Goal: Task Accomplishment & Management: Manage account settings

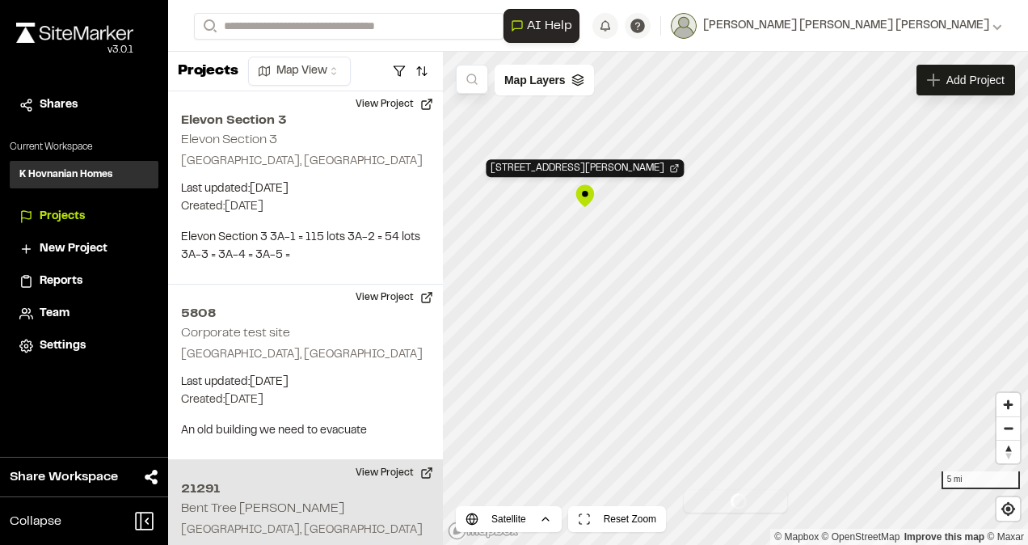
scroll to position [107, 0]
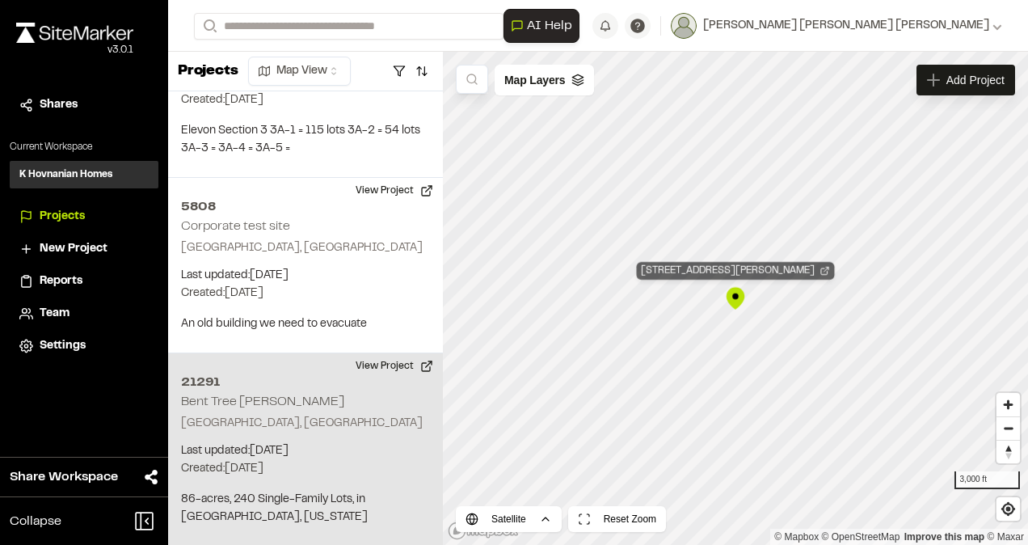
click at [701, 266] on div "[STREET_ADDRESS][PERSON_NAME]" at bounding box center [736, 271] width 198 height 18
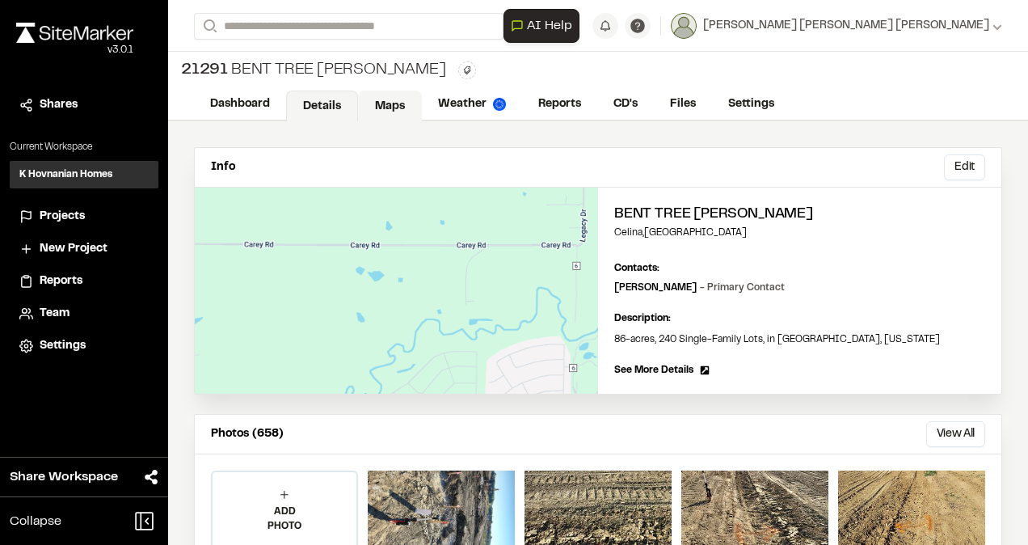
click at [384, 103] on link "Maps" at bounding box center [390, 105] width 64 height 31
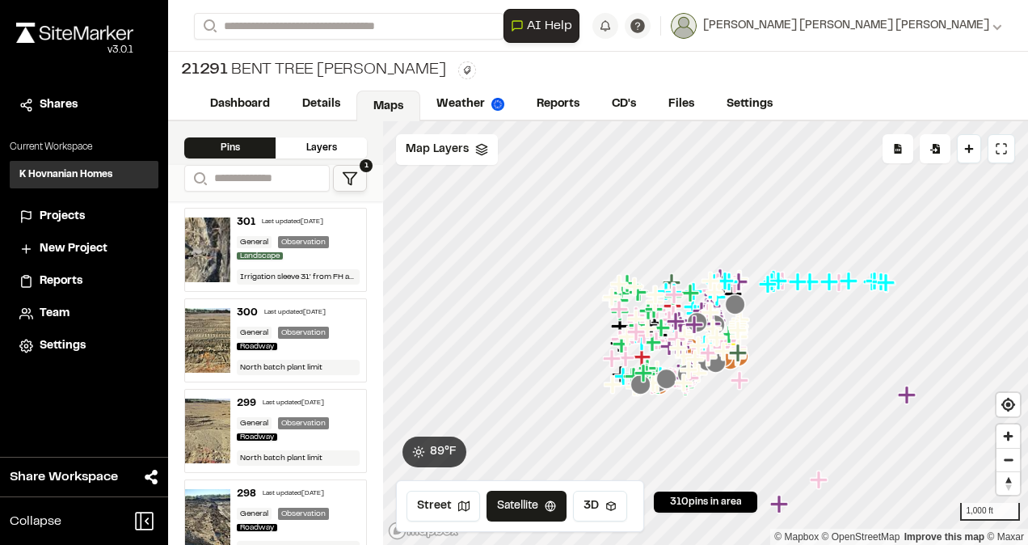
click at [399, 104] on link "Maps" at bounding box center [388, 105] width 64 height 31
click at [354, 182] on icon at bounding box center [350, 178] width 16 height 16
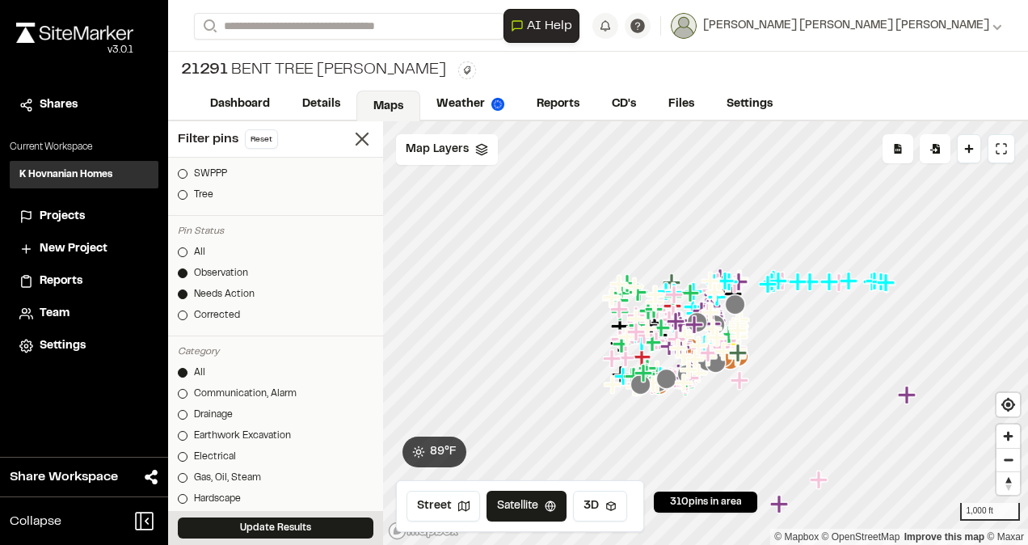
scroll to position [323, 0]
click at [184, 288] on div at bounding box center [183, 293] width 10 height 10
click at [185, 292] on div at bounding box center [183, 293] width 10 height 10
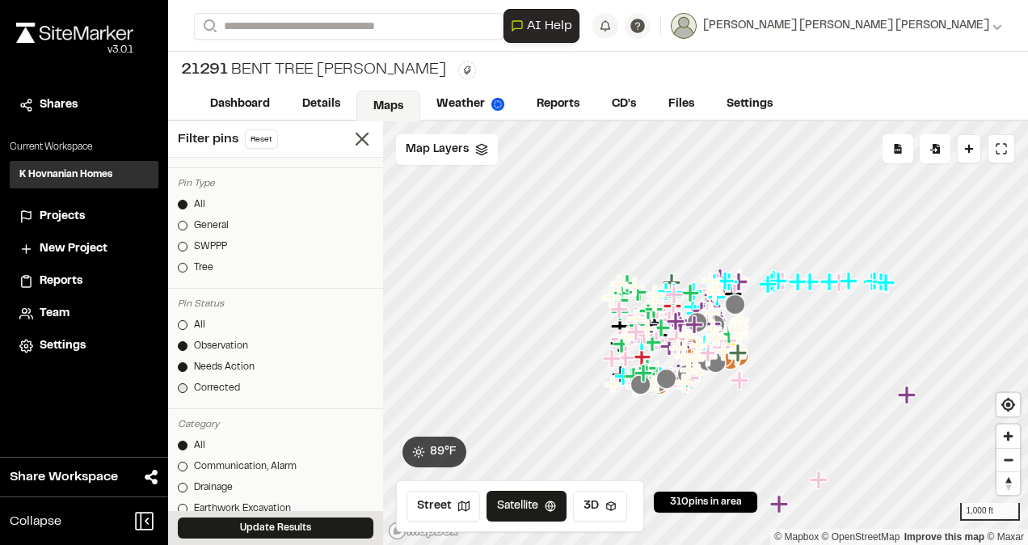
scroll to position [242, 0]
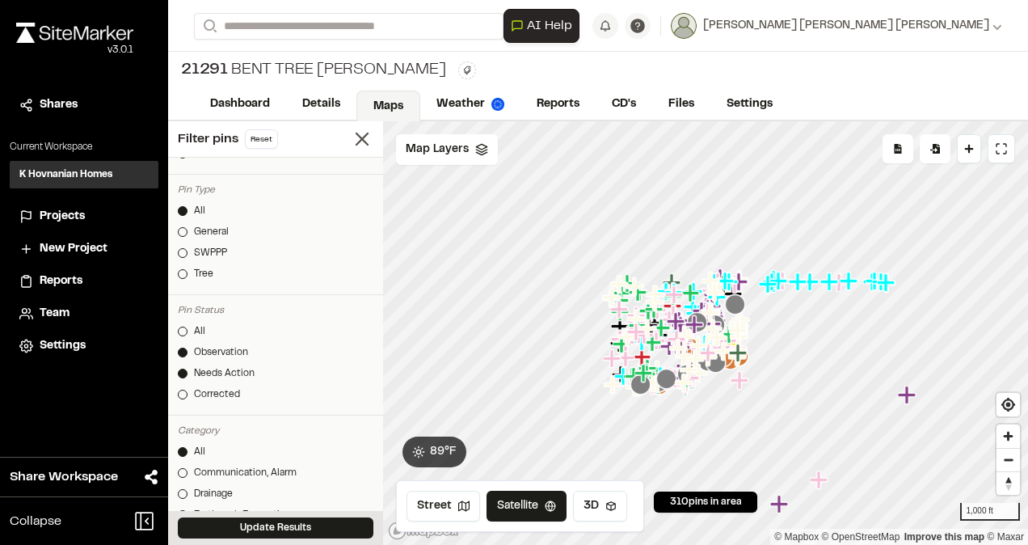
click at [182, 347] on div at bounding box center [183, 352] width 10 height 10
click at [288, 531] on button "Update Results" at bounding box center [276, 527] width 196 height 21
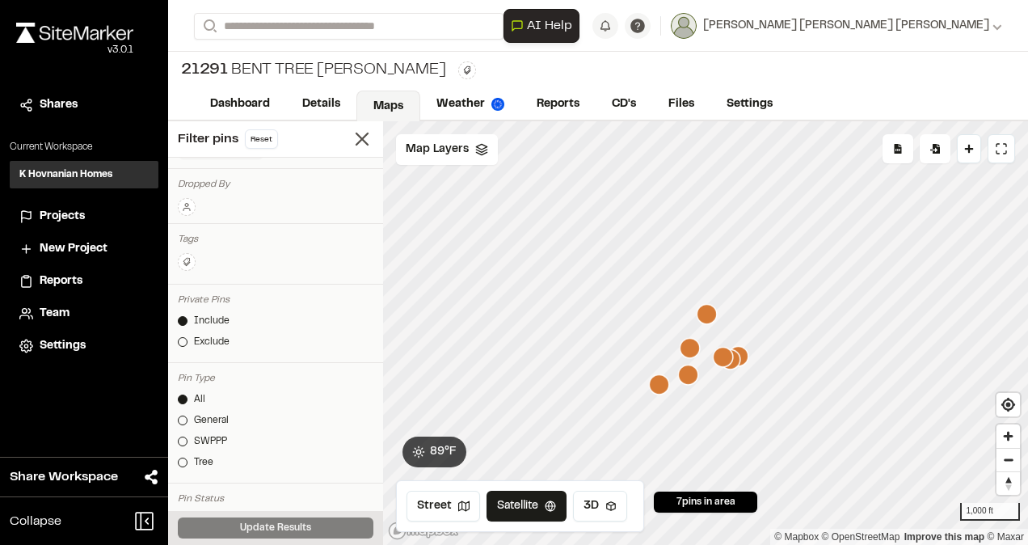
scroll to position [0, 0]
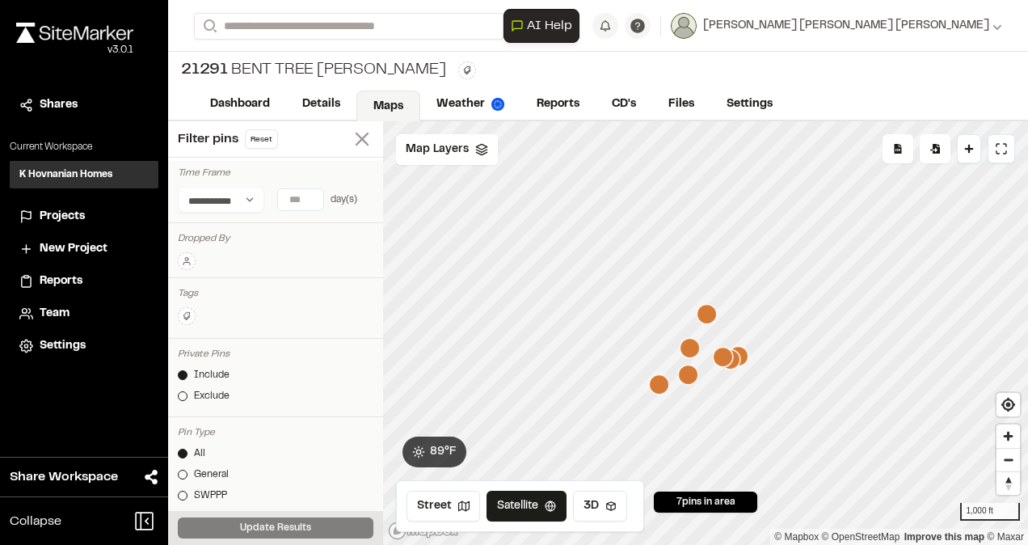
click at [351, 136] on icon at bounding box center [362, 139] width 23 height 23
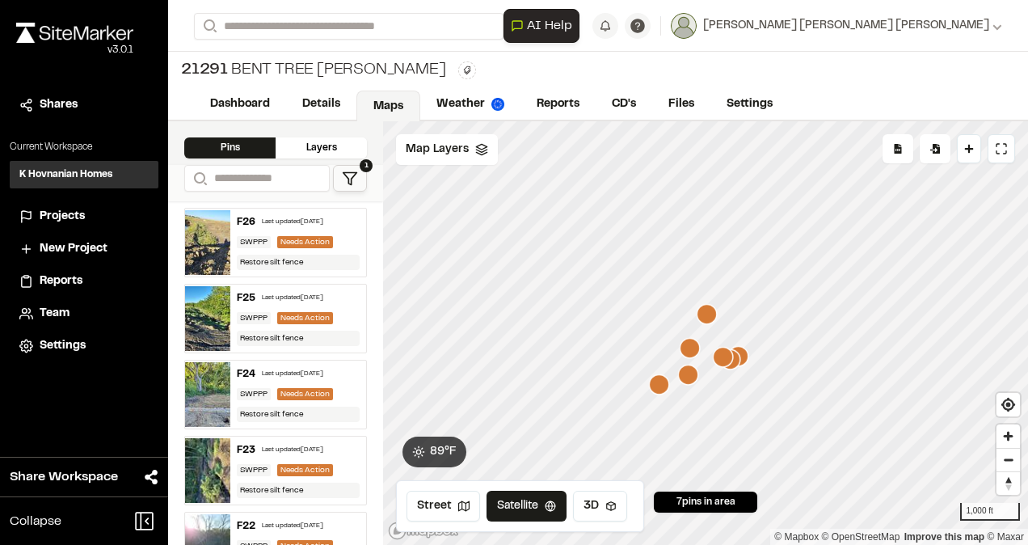
click at [307, 241] on div "Needs Action" at bounding box center [305, 242] width 56 height 12
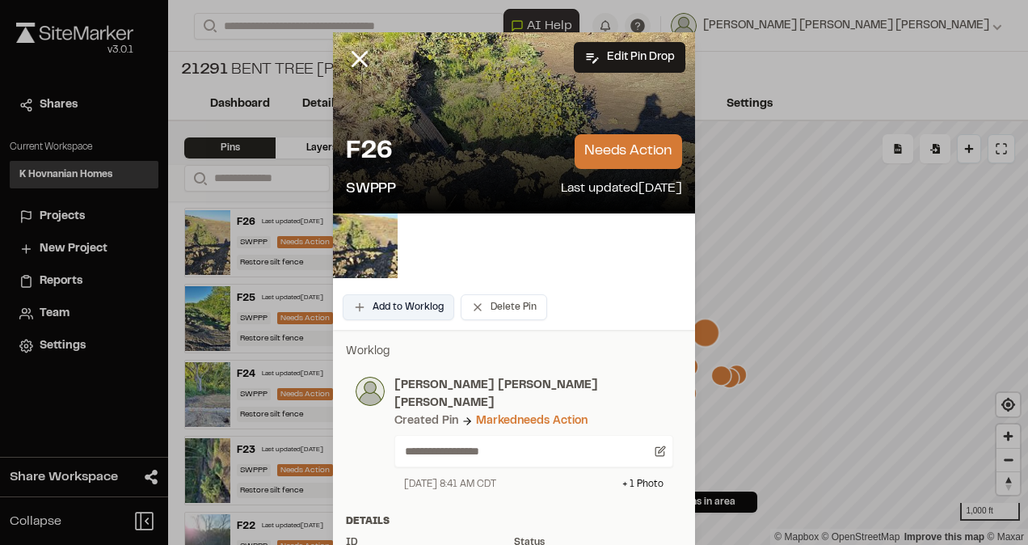
click at [409, 312] on button "Add to Worklog" at bounding box center [399, 307] width 112 height 26
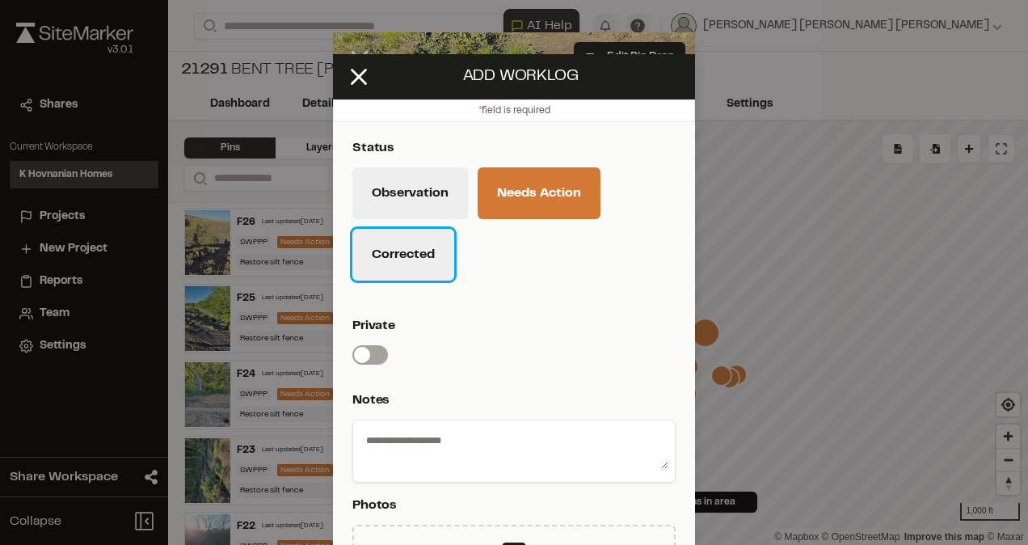
click at [410, 259] on button "Corrected" at bounding box center [403, 255] width 102 height 52
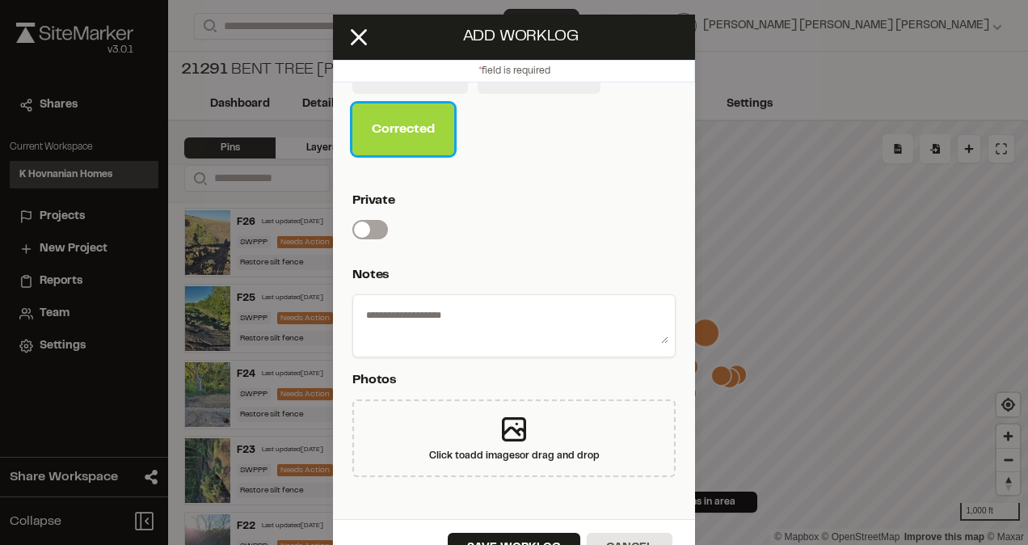
scroll to position [73, 0]
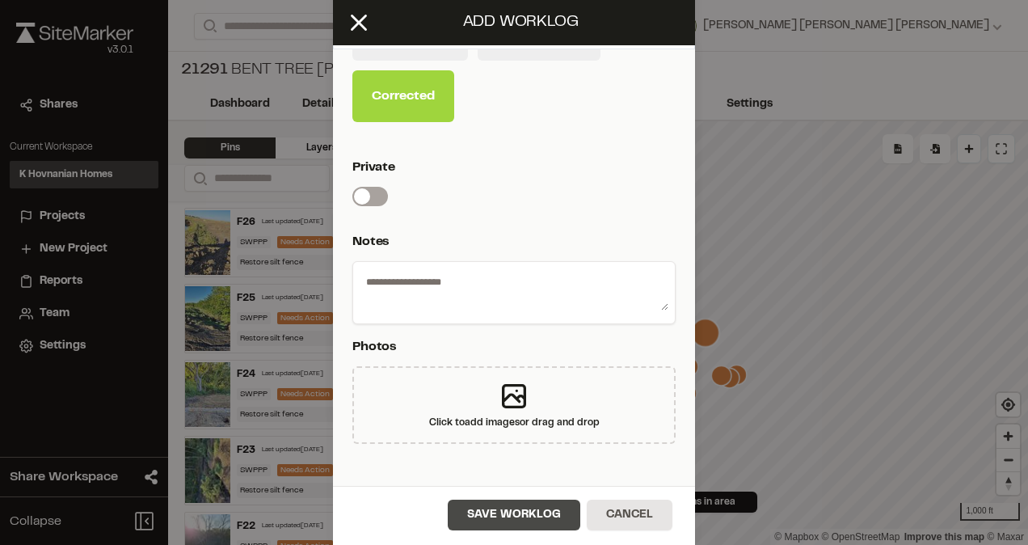
click at [522, 518] on button "Save Worklog" at bounding box center [514, 514] width 133 height 31
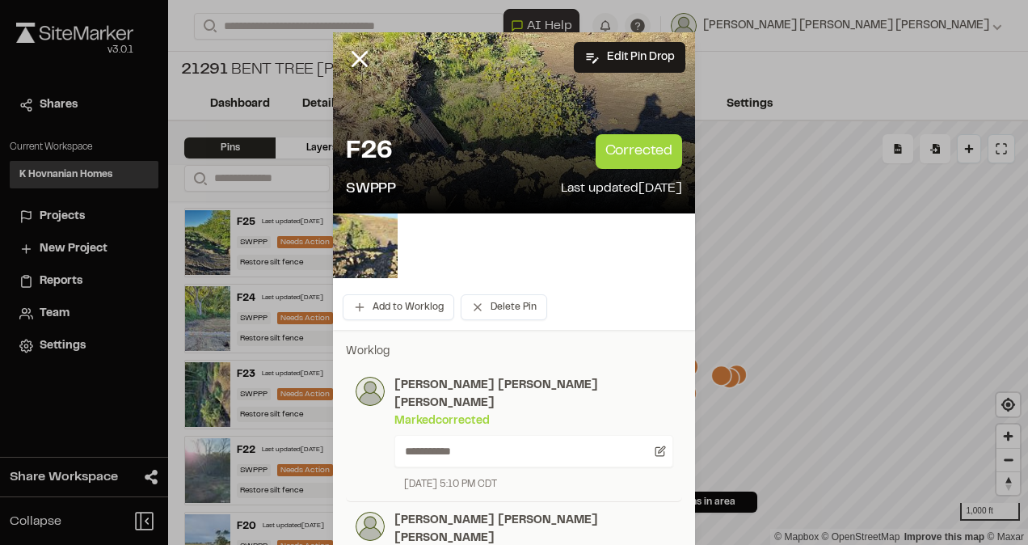
click at [354, 52] on icon at bounding box center [359, 58] width 27 height 27
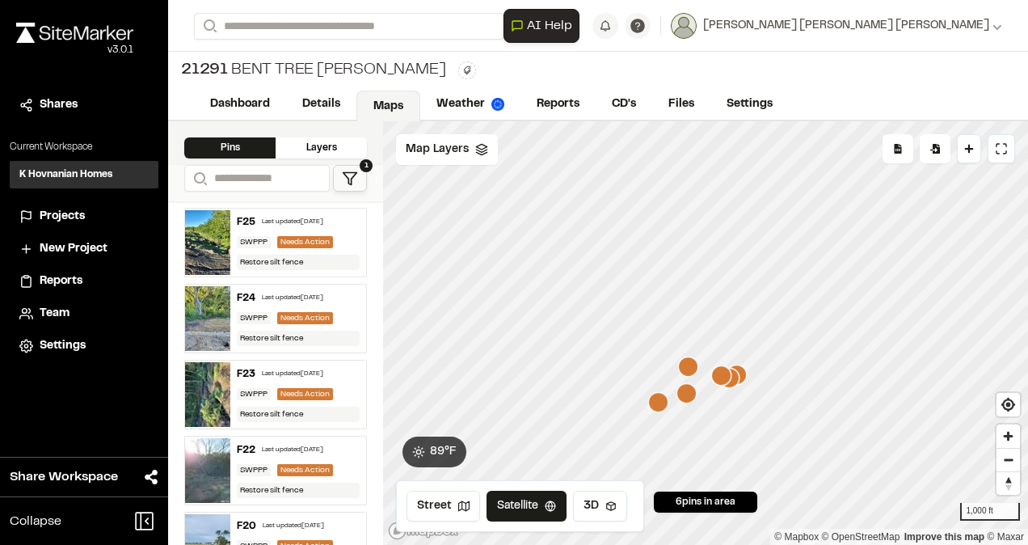
click at [288, 236] on div "Needs Action" at bounding box center [305, 242] width 56 height 12
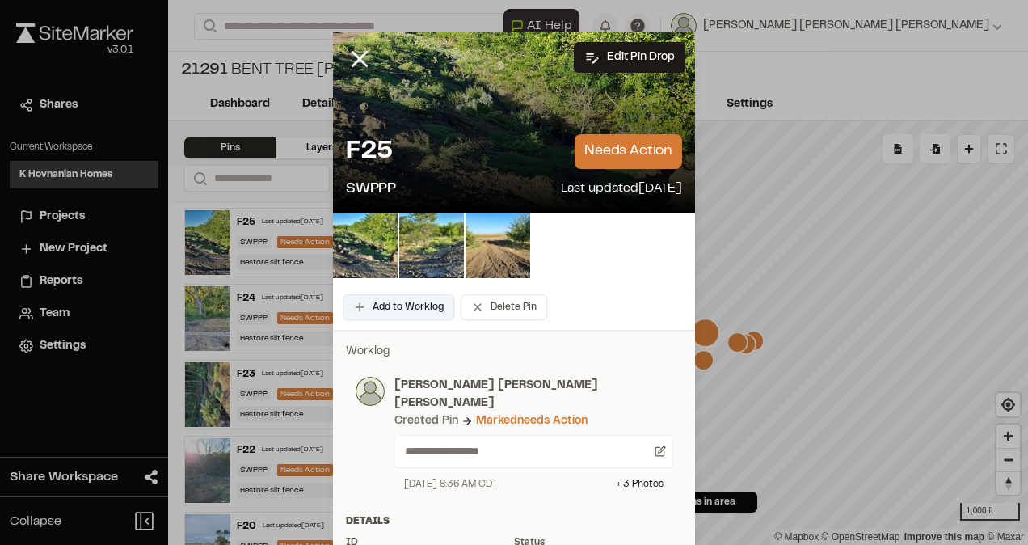
click at [410, 310] on button "Add to Worklog" at bounding box center [399, 307] width 112 height 26
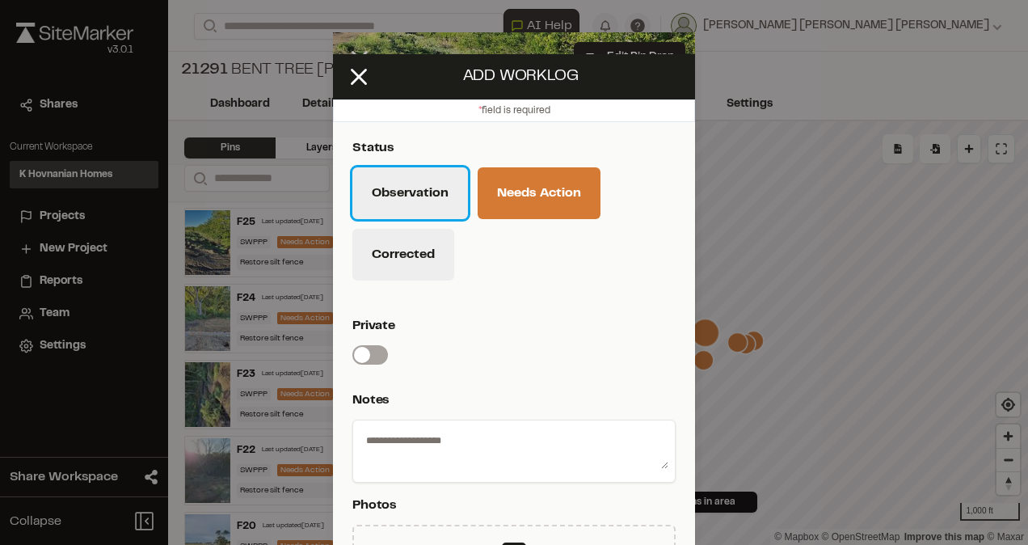
click at [422, 179] on button "Observation" at bounding box center [410, 193] width 116 height 52
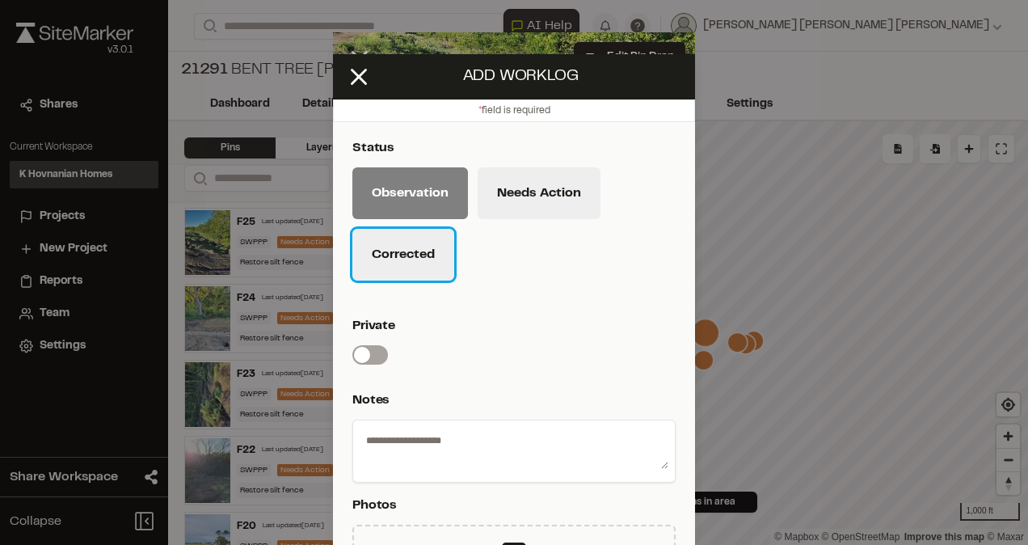
click at [411, 233] on button "Corrected" at bounding box center [403, 255] width 102 height 52
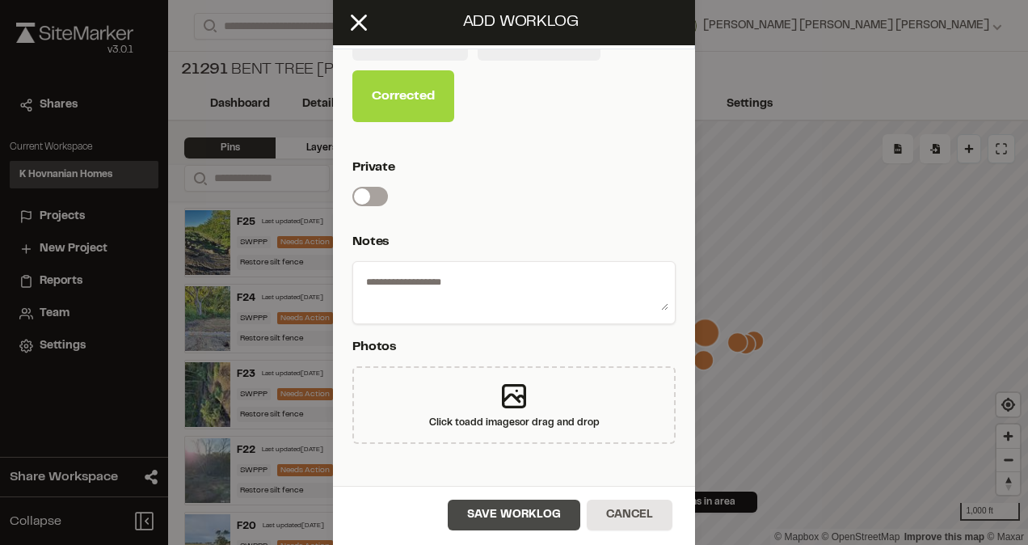
click at [509, 516] on button "Save Worklog" at bounding box center [514, 514] width 133 height 31
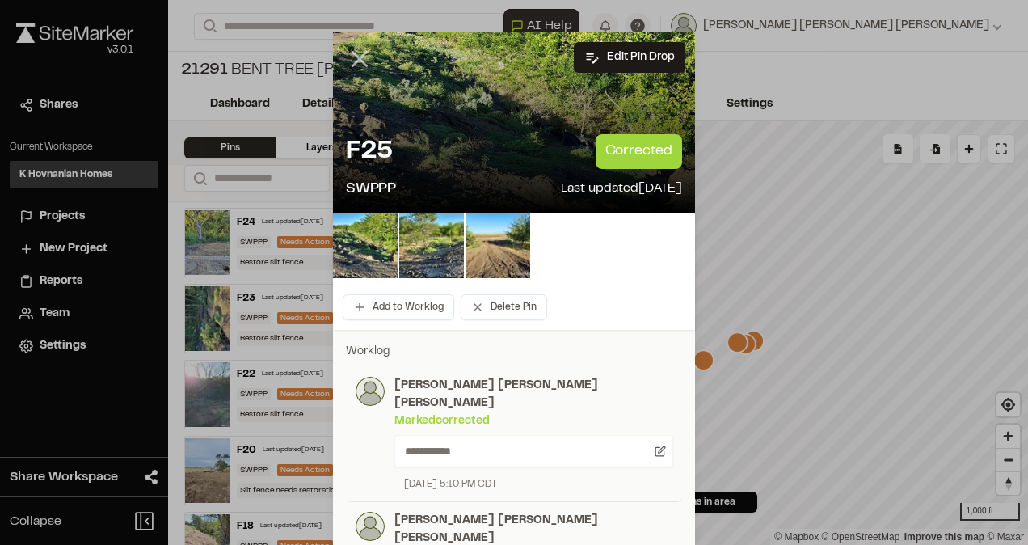
click at [353, 59] on line at bounding box center [360, 60] width 14 height 14
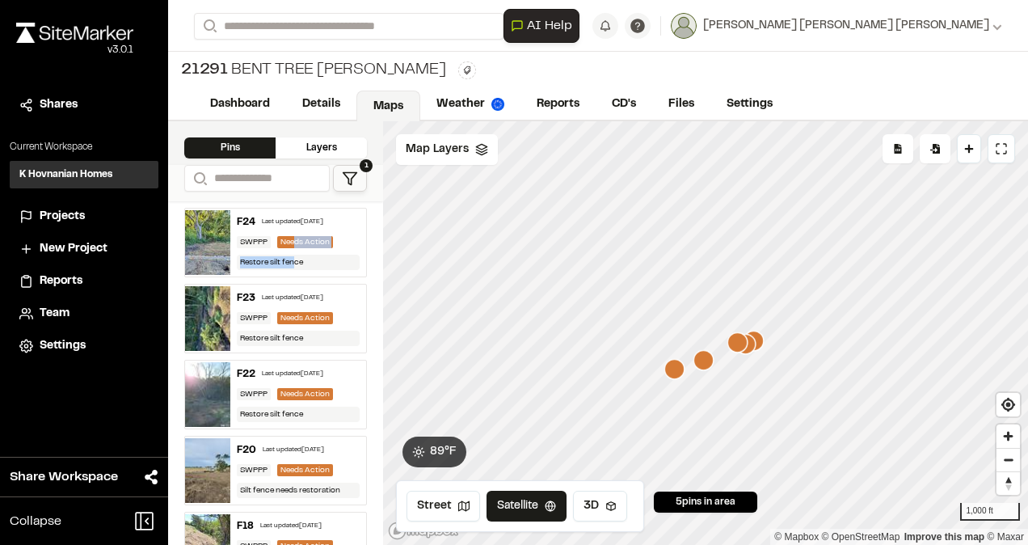
click at [293, 245] on div "F24 Last updated [DATE] SWPPP Needs Action Restore silt fence" at bounding box center [298, 242] width 136 height 68
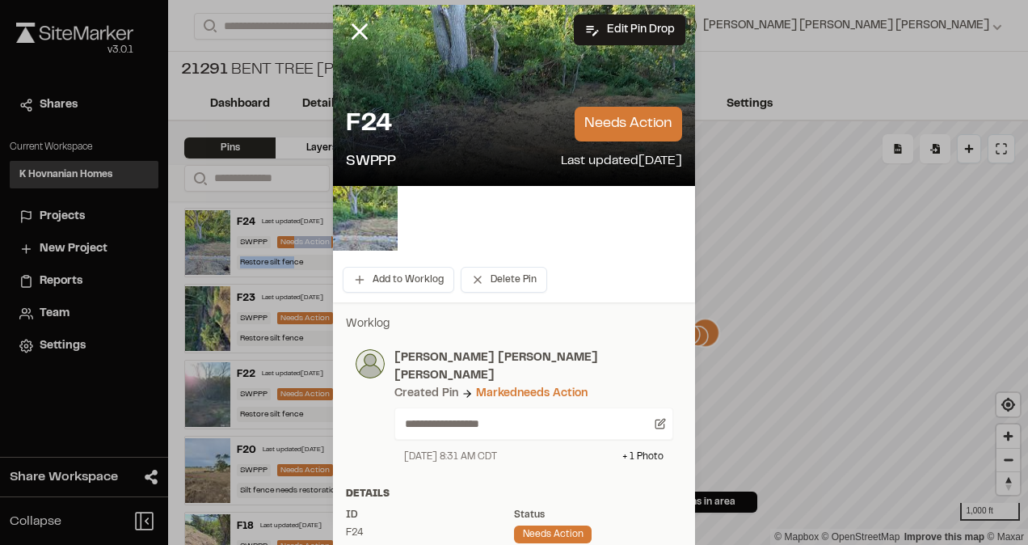
scroll to position [0, 0]
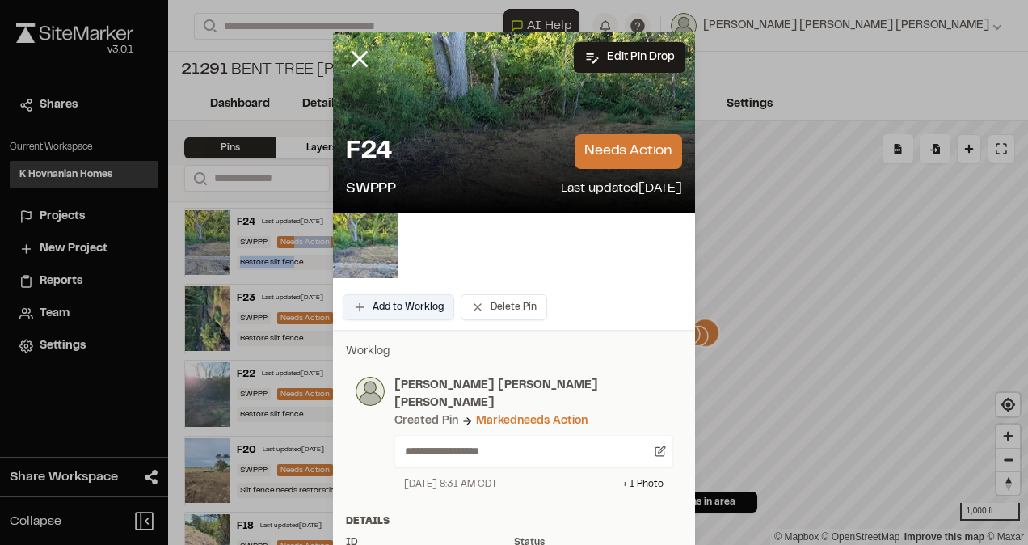
click at [412, 296] on button "Add to Worklog" at bounding box center [399, 307] width 112 height 26
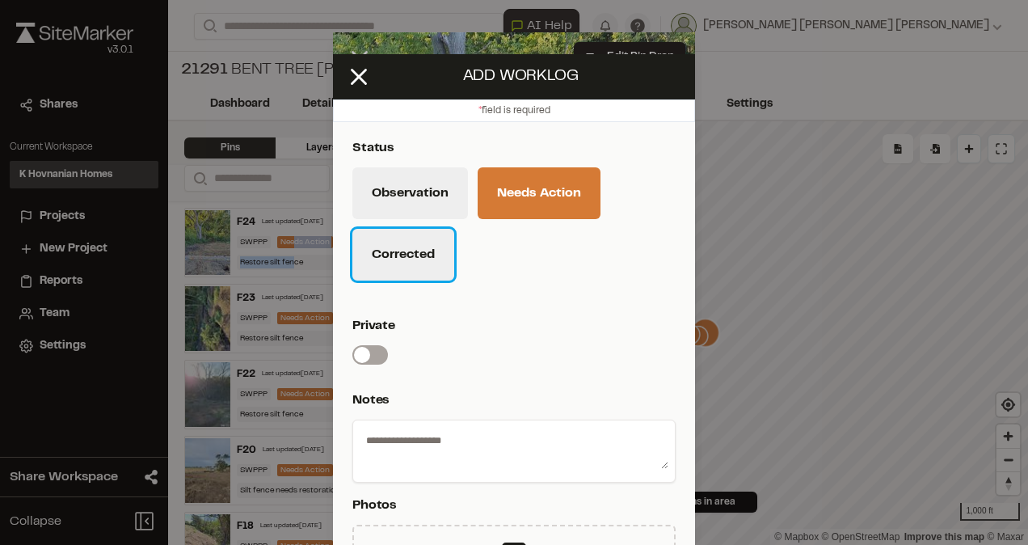
click at [411, 252] on button "Corrected" at bounding box center [403, 255] width 102 height 52
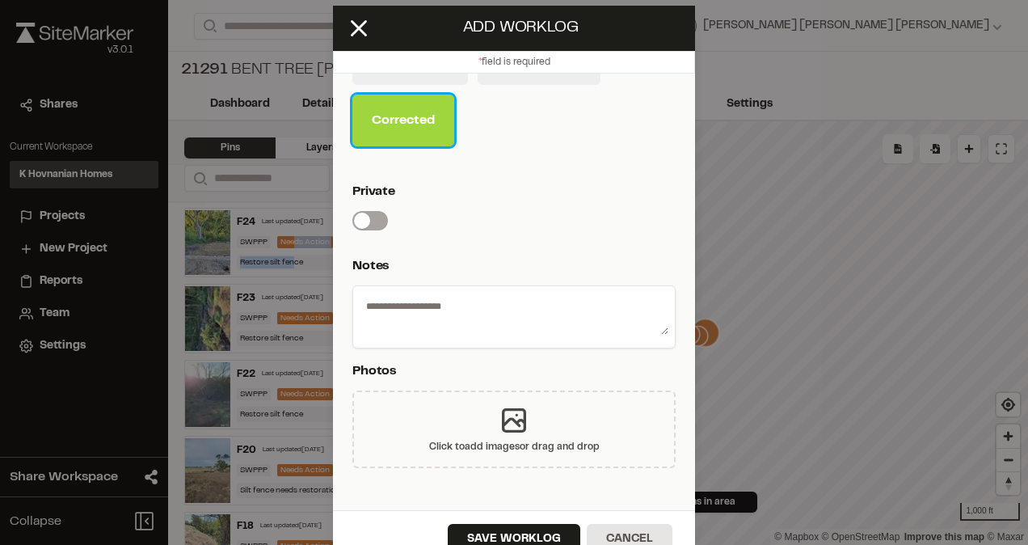
scroll to position [73, 0]
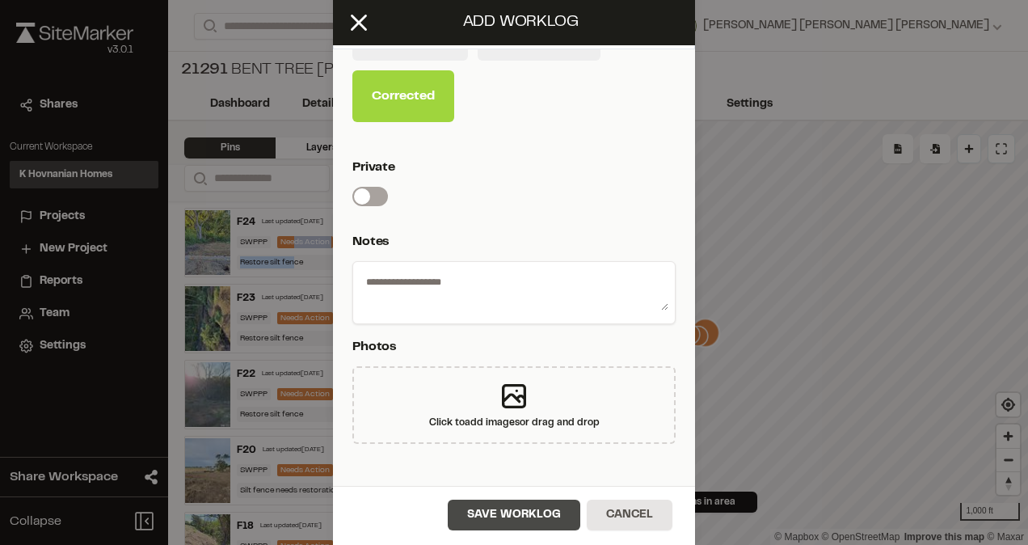
click at [494, 507] on button "Save Worklog" at bounding box center [514, 514] width 133 height 31
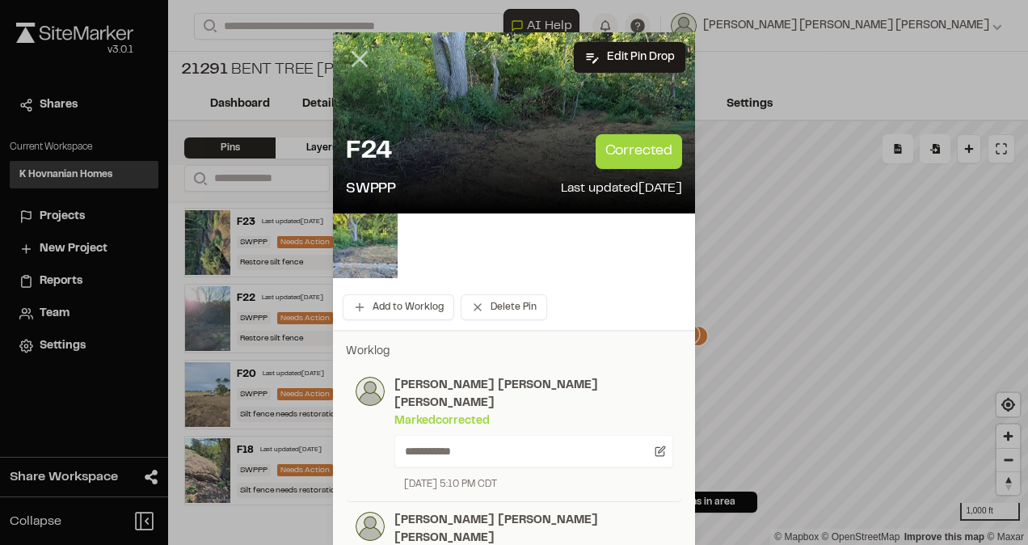
click at [346, 55] on icon at bounding box center [359, 58] width 27 height 27
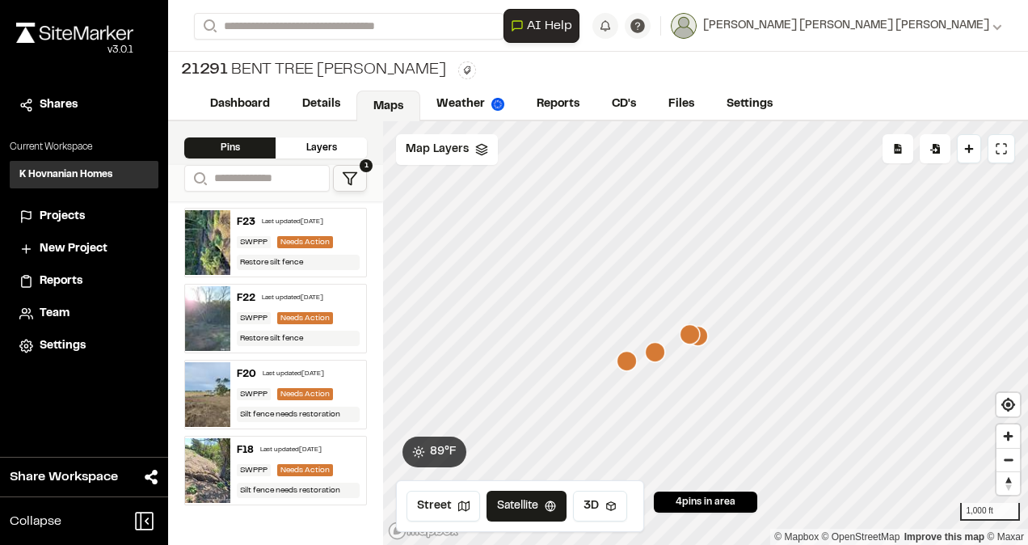
click at [323, 220] on div "Last updated [DATE]" at bounding box center [292, 222] width 61 height 10
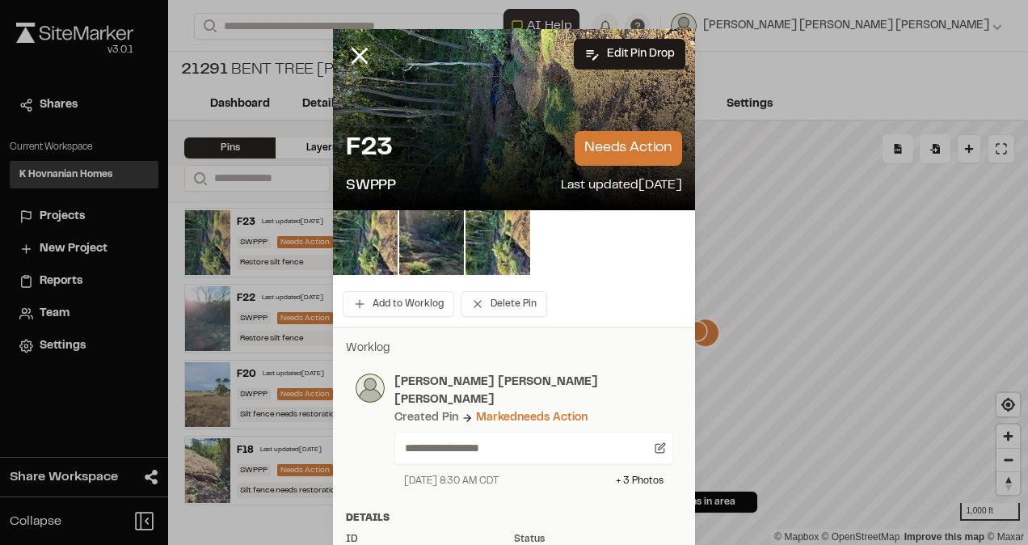
scroll to position [0, 0]
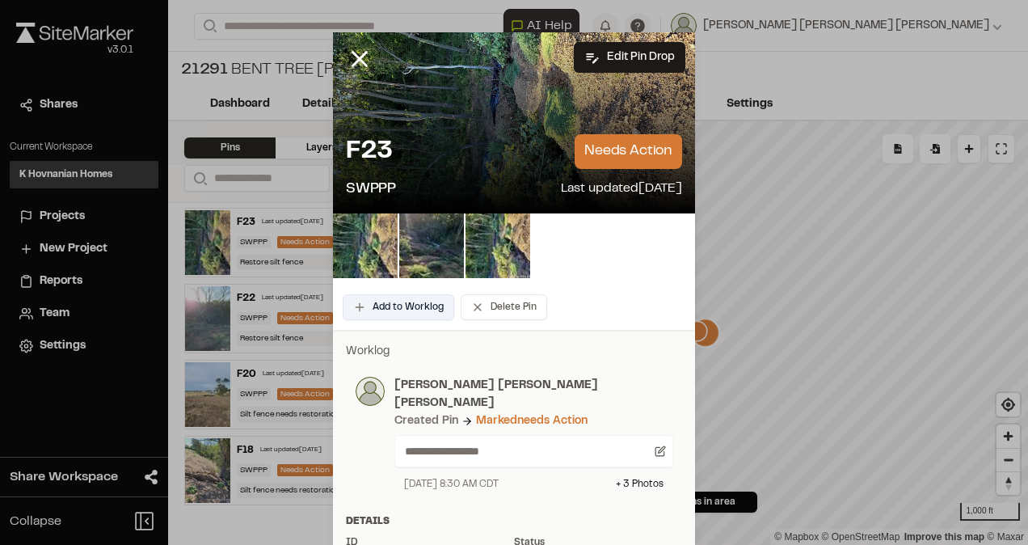
click at [406, 311] on button "Add to Worklog" at bounding box center [399, 307] width 112 height 26
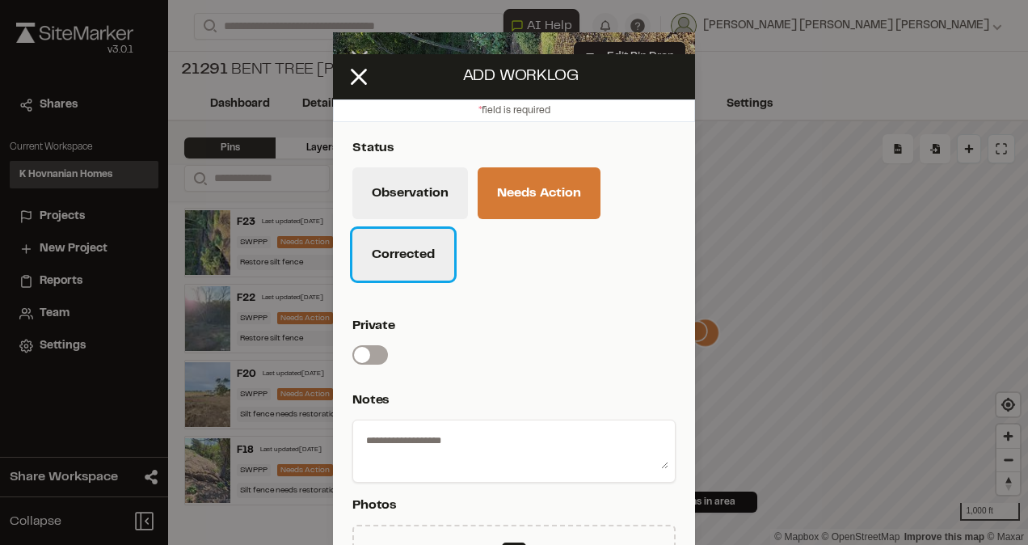
click at [401, 238] on button "Corrected" at bounding box center [403, 255] width 102 height 52
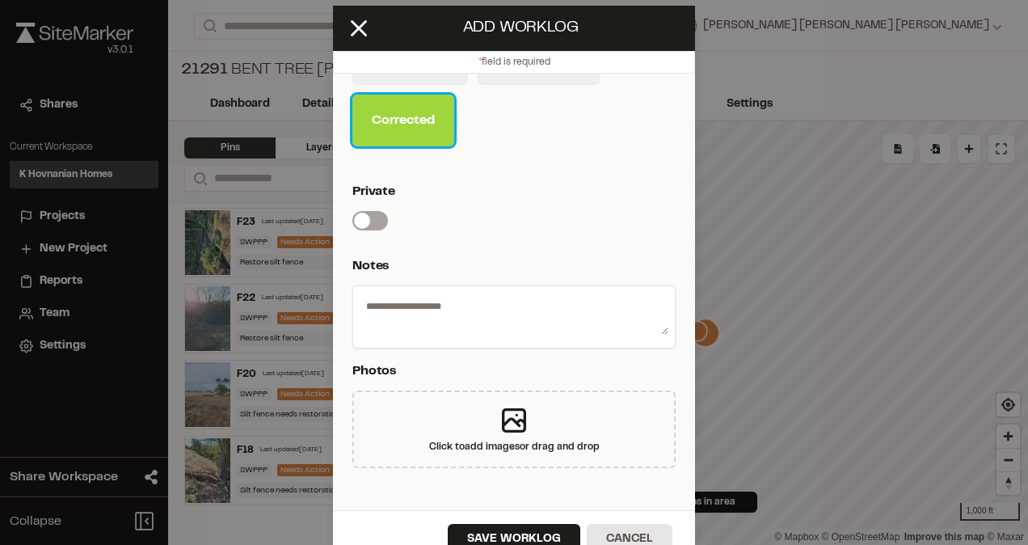
scroll to position [73, 0]
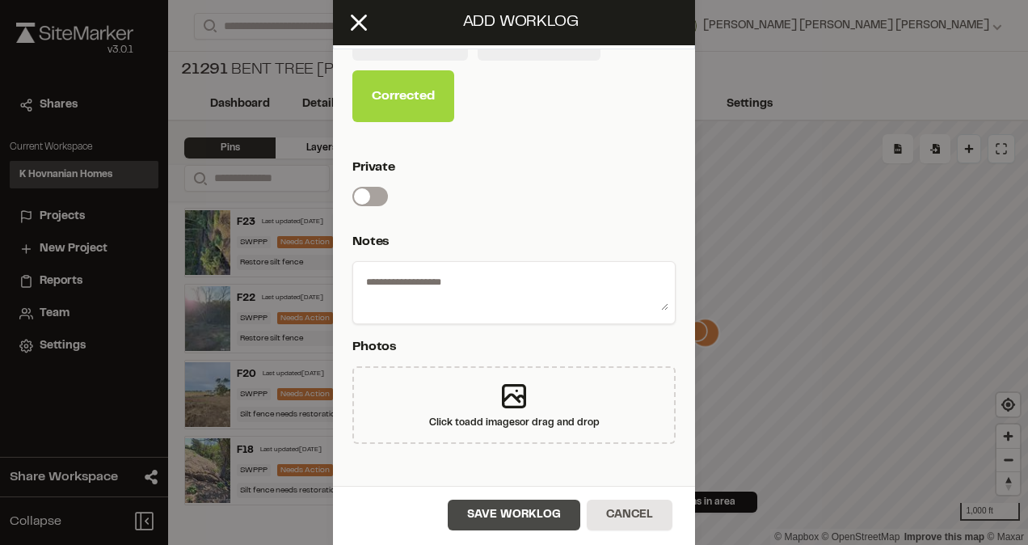
click at [496, 506] on button "Save Worklog" at bounding box center [514, 514] width 133 height 31
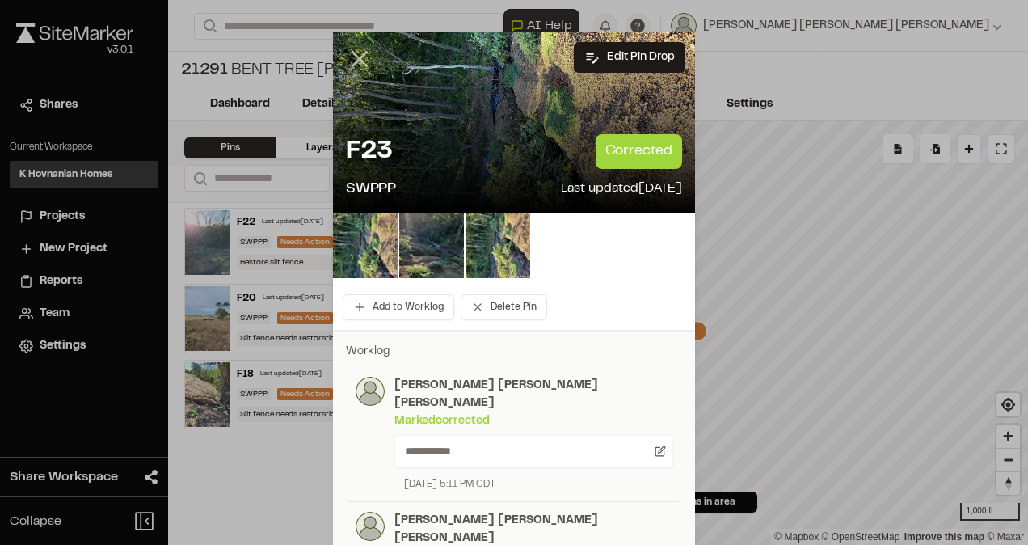
click at [359, 56] on icon at bounding box center [359, 58] width 27 height 27
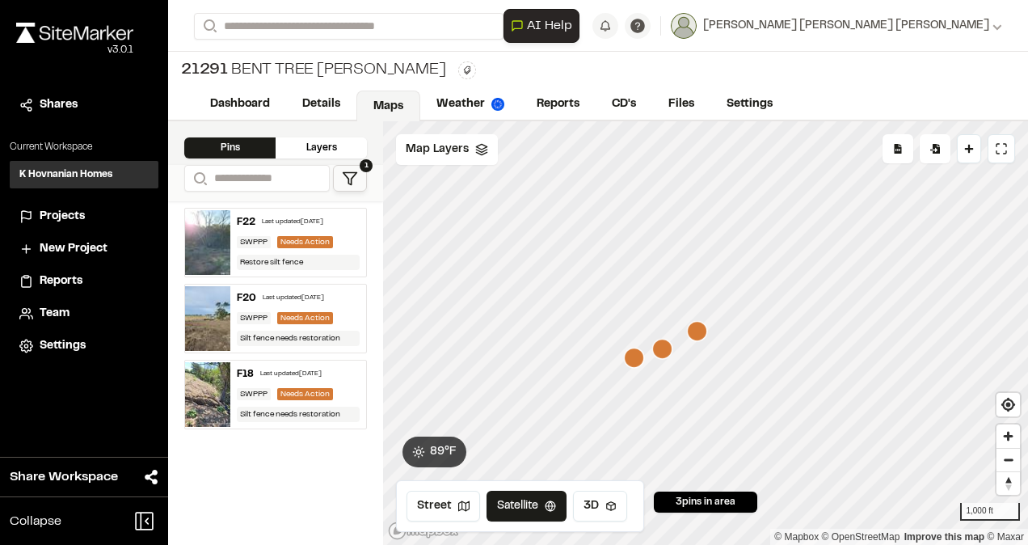
click at [293, 237] on div "Needs Action" at bounding box center [305, 242] width 56 height 12
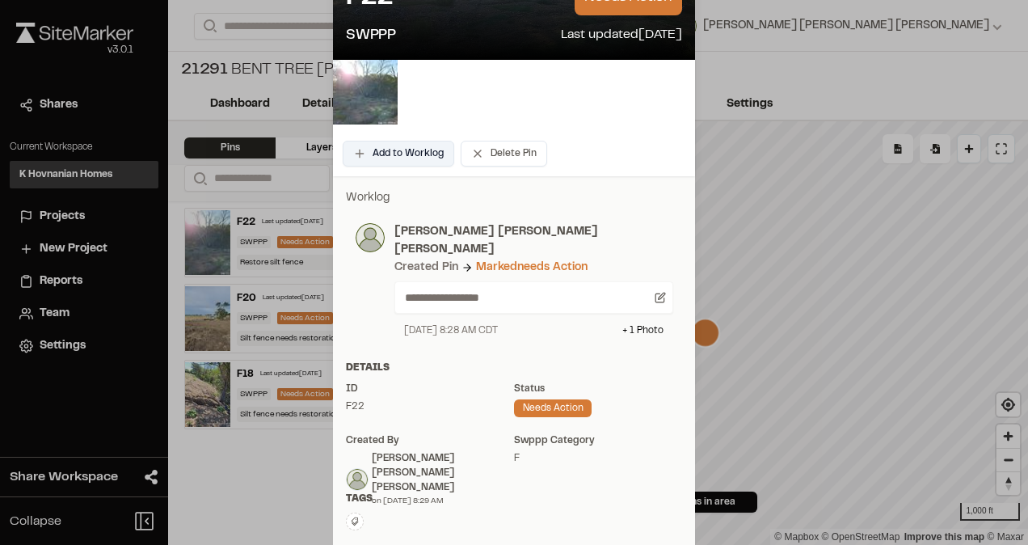
scroll to position [242, 0]
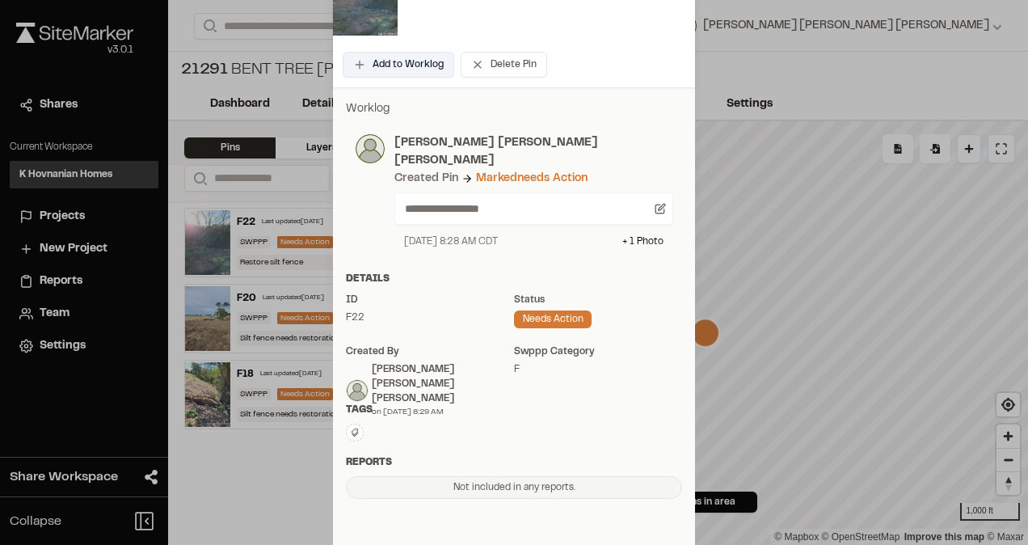
click at [386, 55] on button "Add to Worklog" at bounding box center [399, 65] width 112 height 26
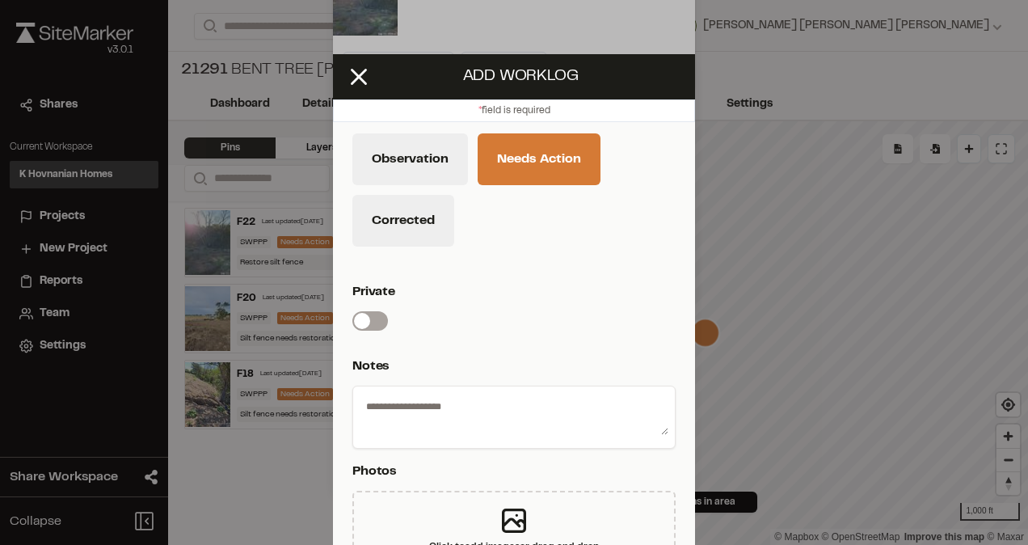
scroll to position [0, 0]
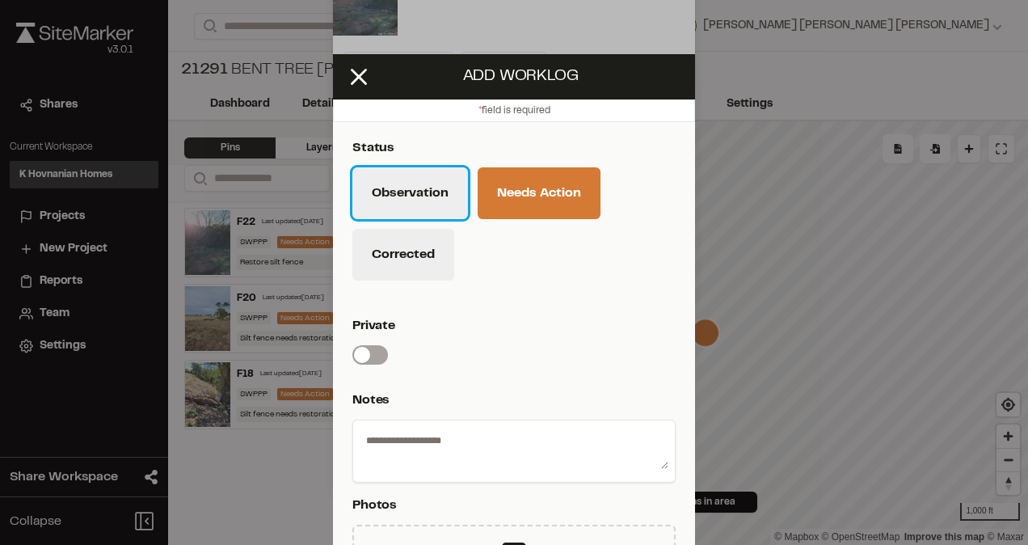
click at [406, 187] on button "Observation" at bounding box center [410, 193] width 116 height 52
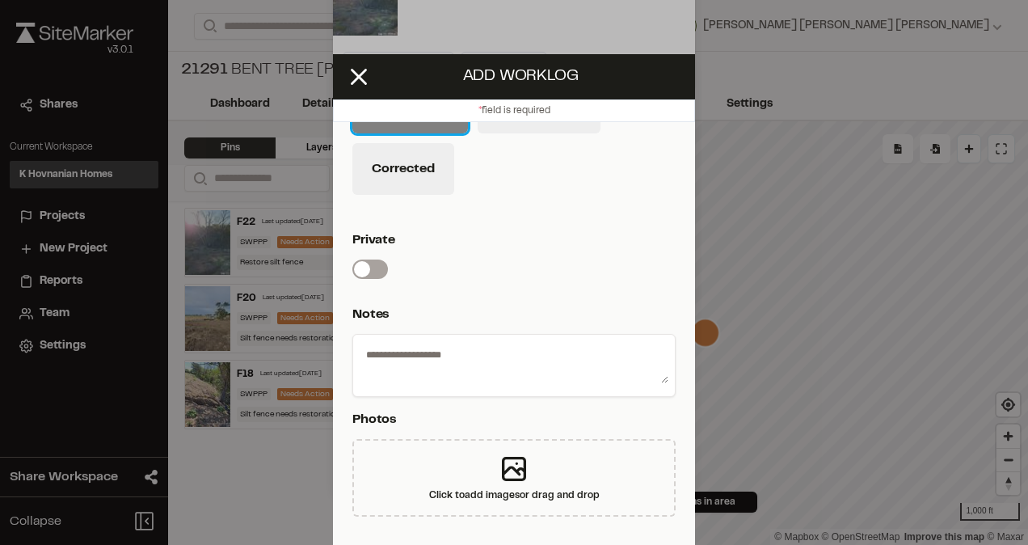
scroll to position [73, 0]
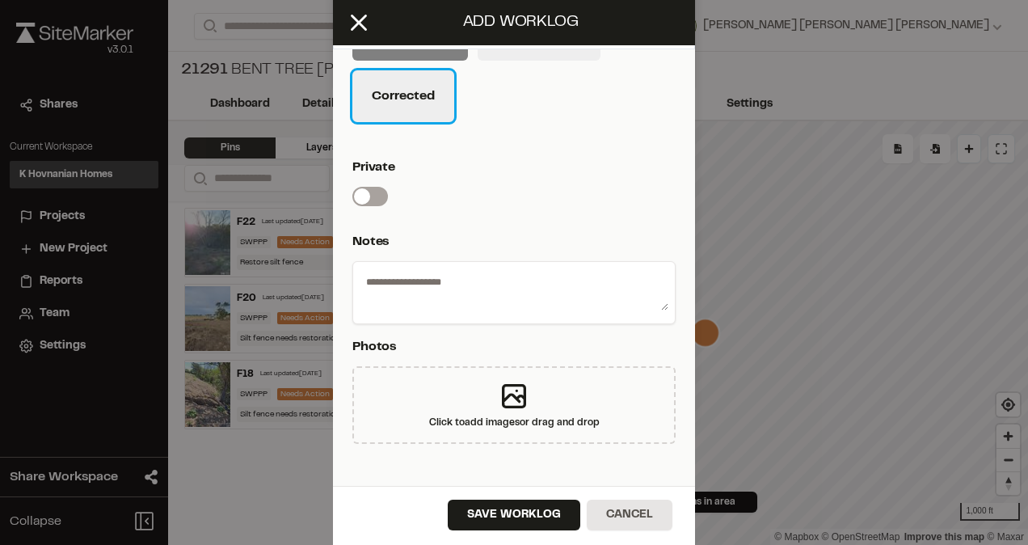
click at [404, 90] on button "Corrected" at bounding box center [403, 96] width 102 height 52
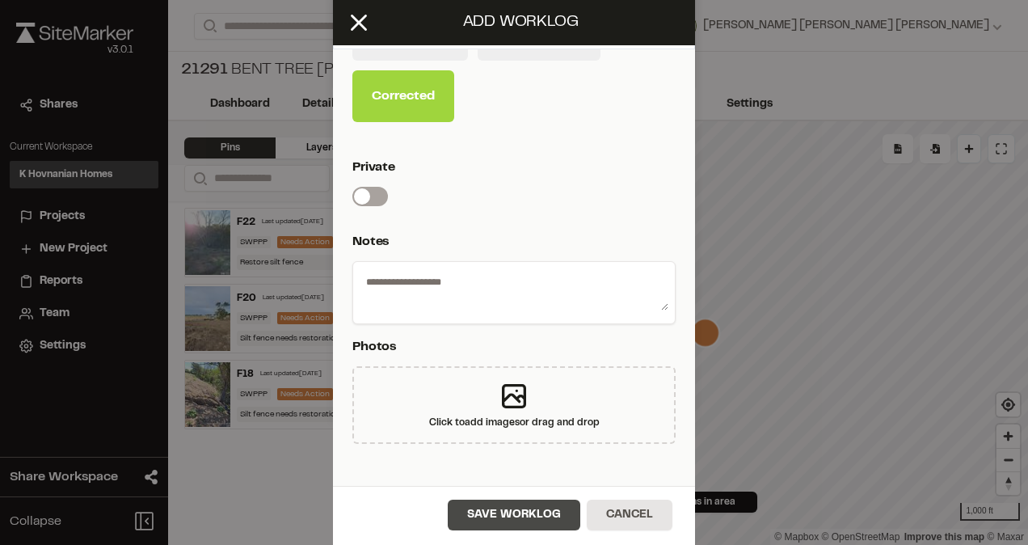
click at [510, 507] on button "Save Worklog" at bounding box center [514, 514] width 133 height 31
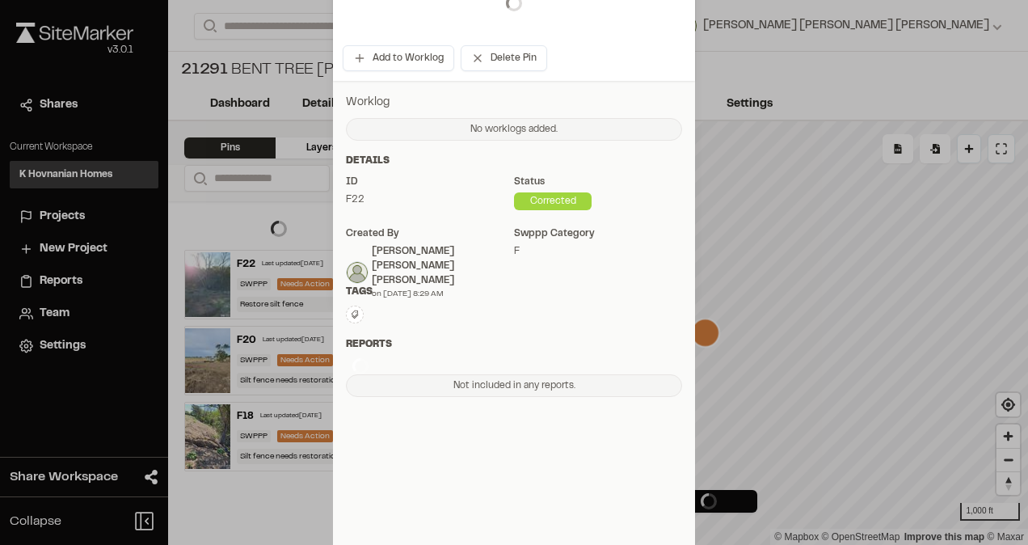
scroll to position [242, 0]
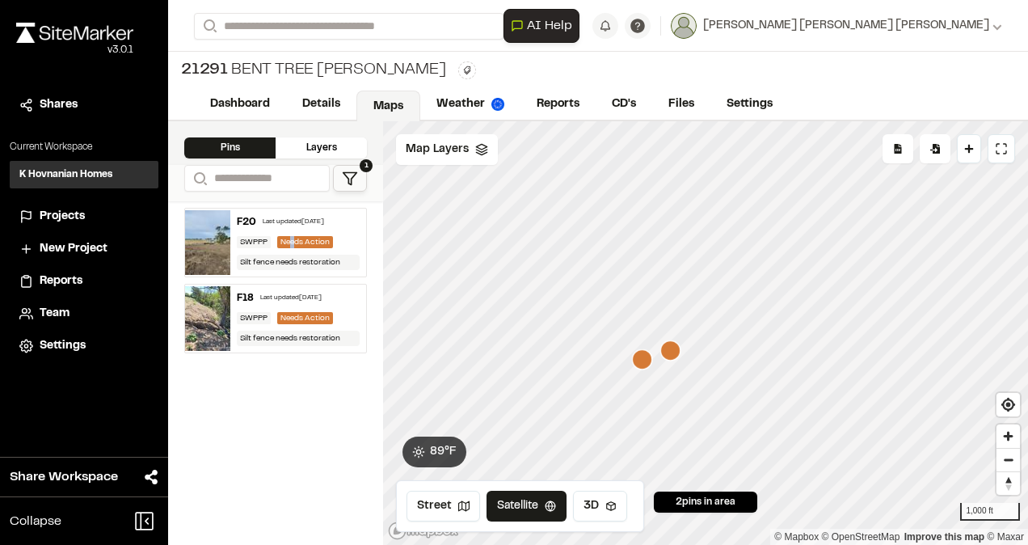
click at [293, 231] on div "F20 Last updated [DATE] SWPPP Needs Action Silt fence needs restoration" at bounding box center [298, 242] width 136 height 68
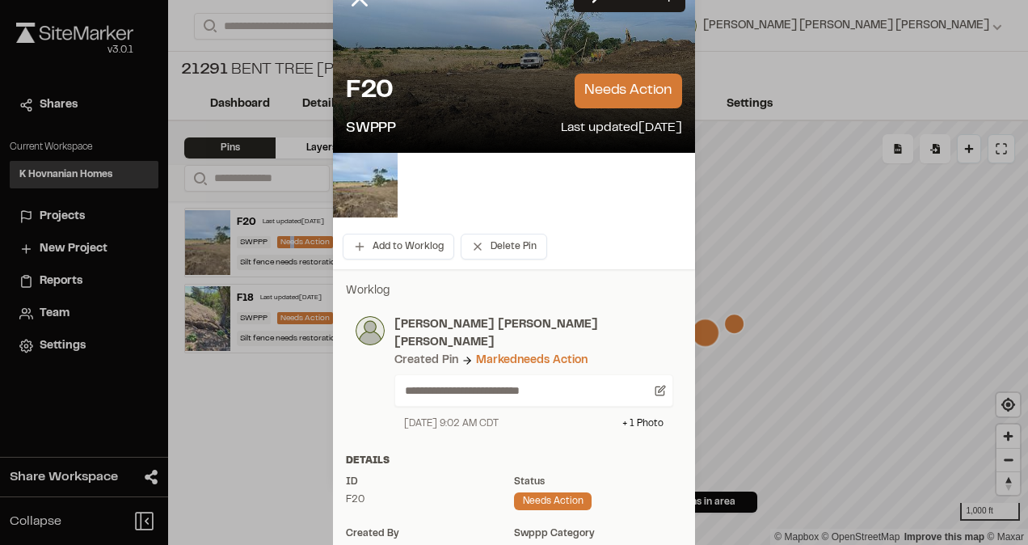
scroll to position [0, 0]
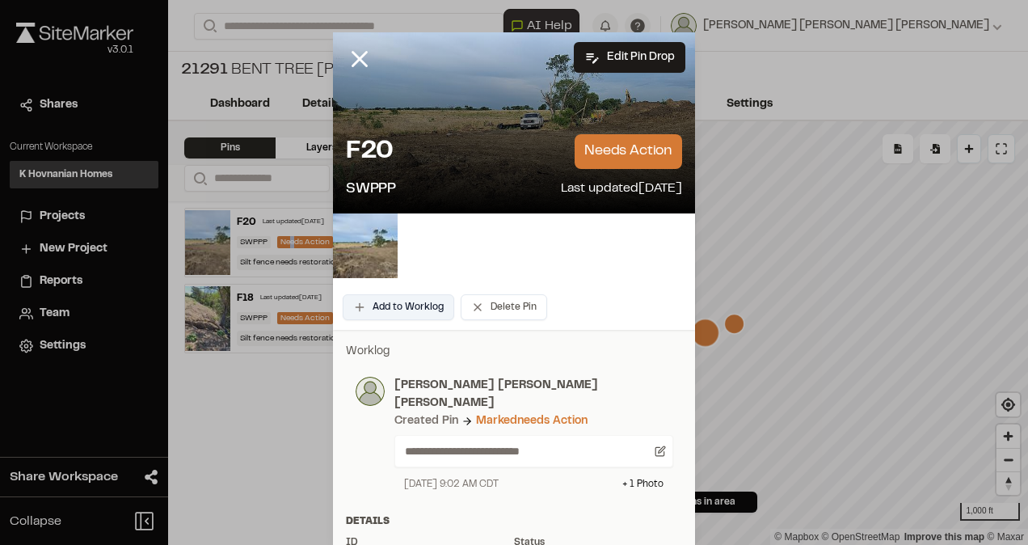
click at [398, 308] on button "Add to Worklog" at bounding box center [399, 307] width 112 height 26
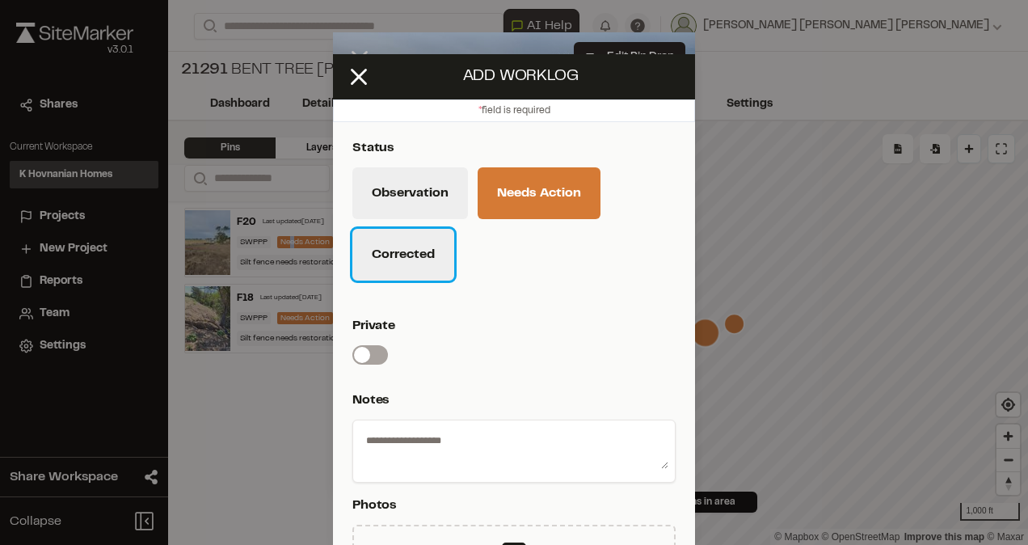
click at [409, 261] on button "Corrected" at bounding box center [403, 255] width 102 height 52
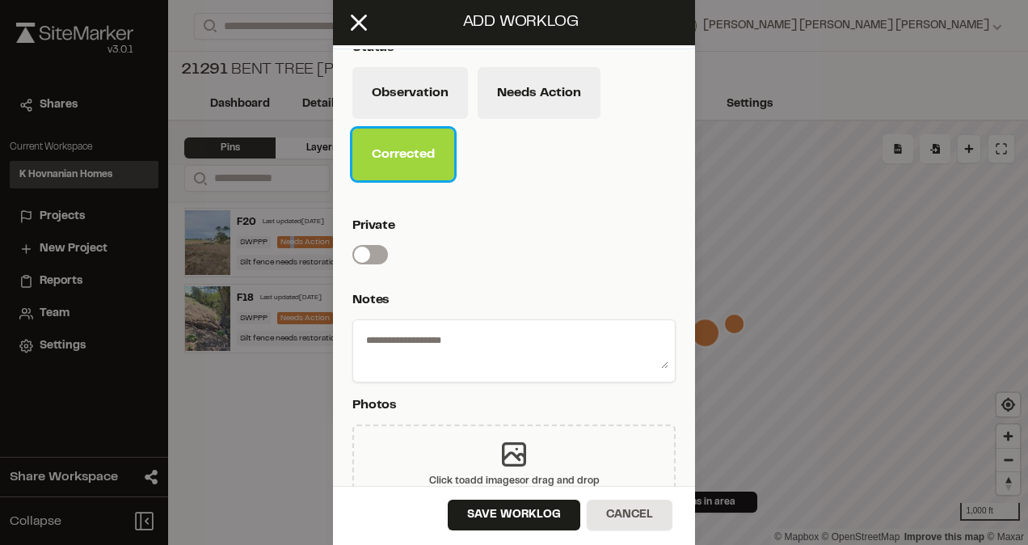
scroll to position [5, 0]
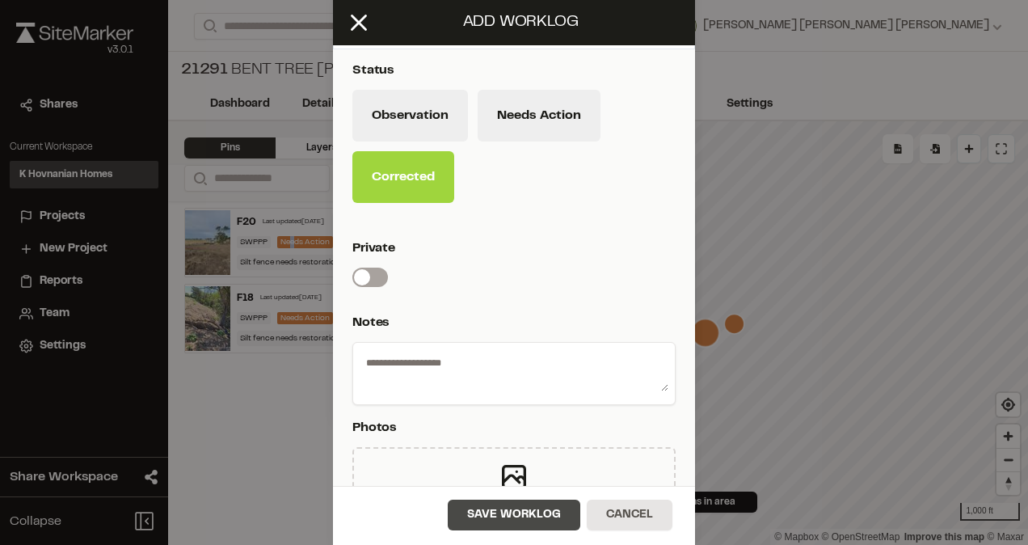
click at [535, 508] on button "Save Worklog" at bounding box center [514, 514] width 133 height 31
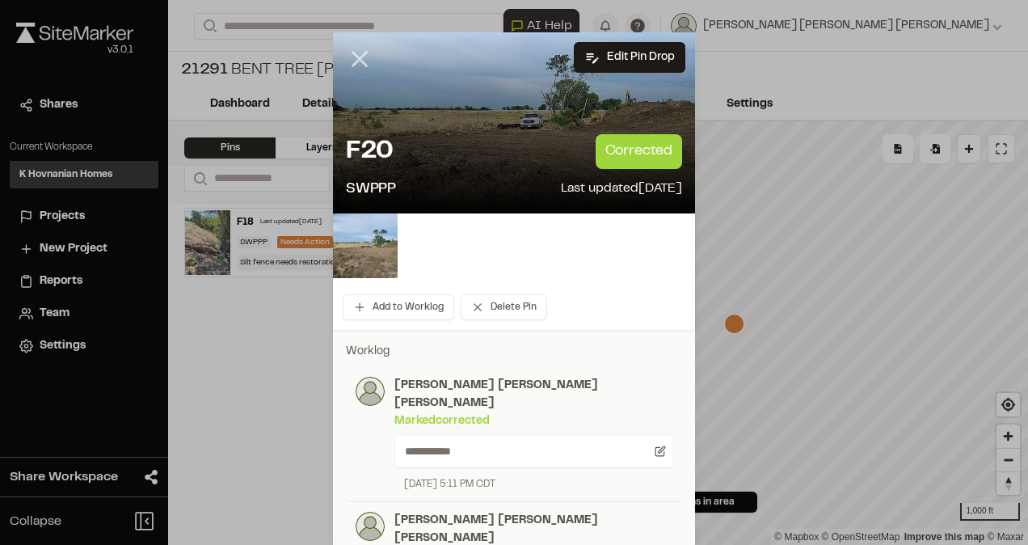
click at [353, 54] on line at bounding box center [360, 60] width 14 height 14
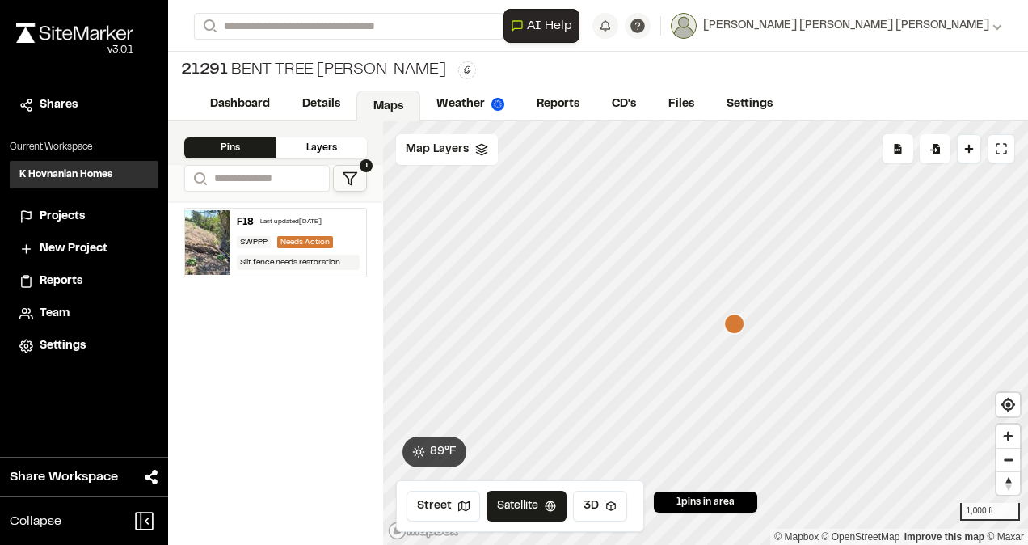
click at [301, 246] on div "F18 Last updated [DATE] SWPPP Needs Action Silt fence needs restoration" at bounding box center [298, 242] width 136 height 68
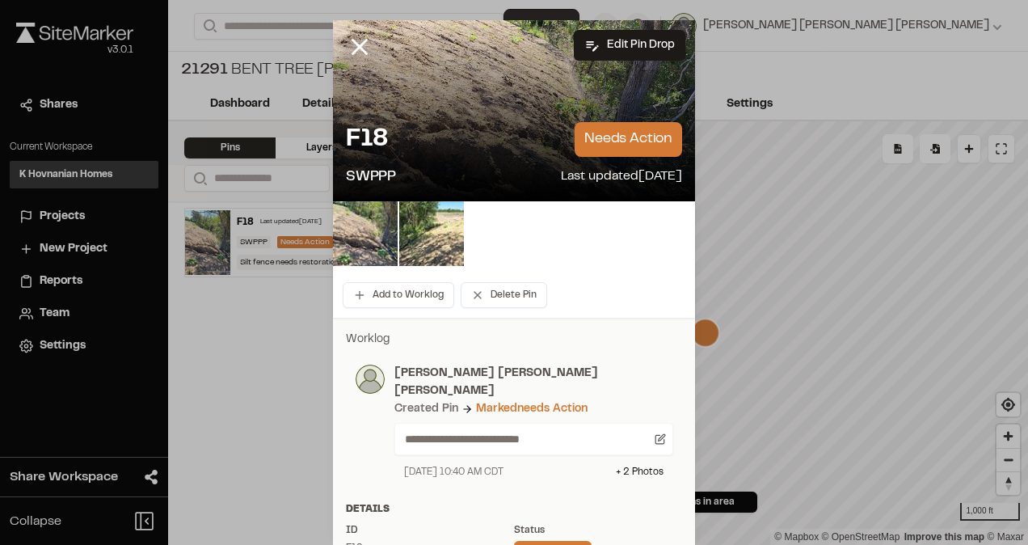
scroll to position [0, 0]
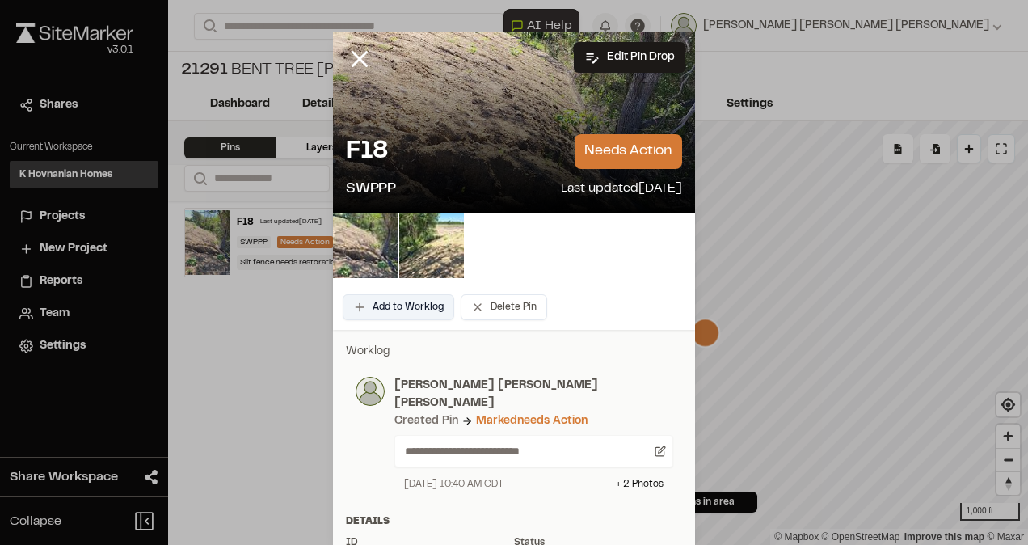
click at [427, 305] on button "Add to Worklog" at bounding box center [399, 307] width 112 height 26
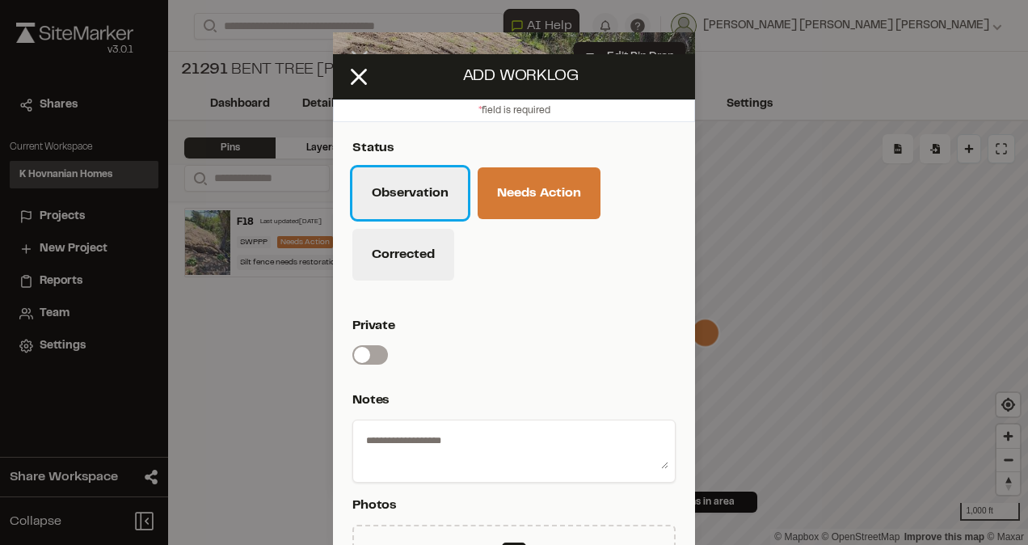
click at [415, 189] on button "Observation" at bounding box center [410, 193] width 116 height 52
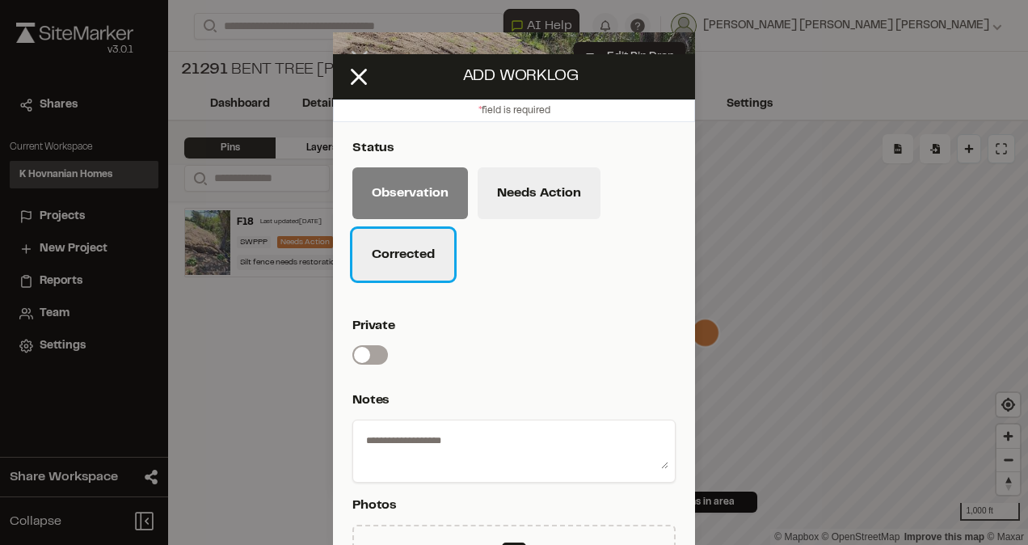
click at [424, 245] on button "Corrected" at bounding box center [403, 255] width 102 height 52
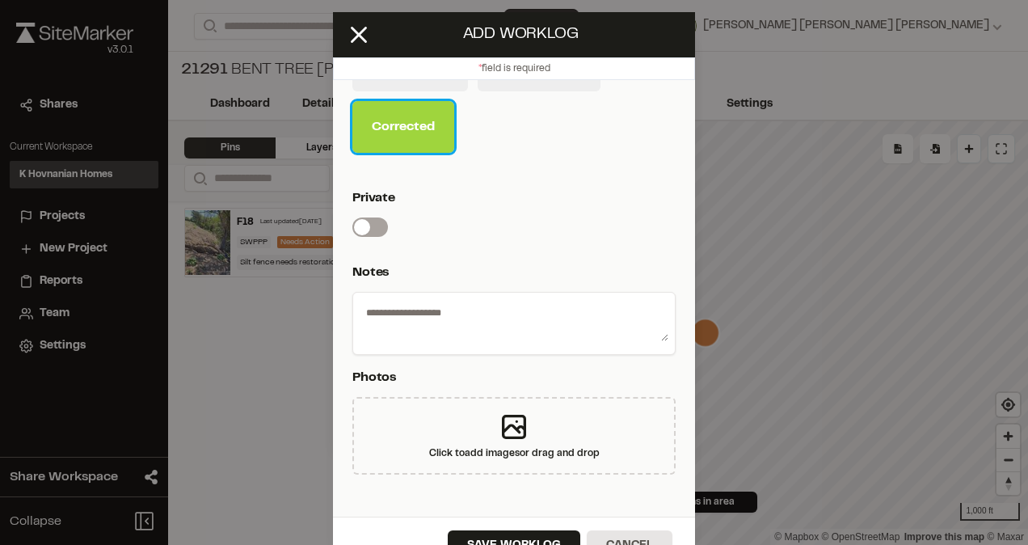
scroll to position [73, 0]
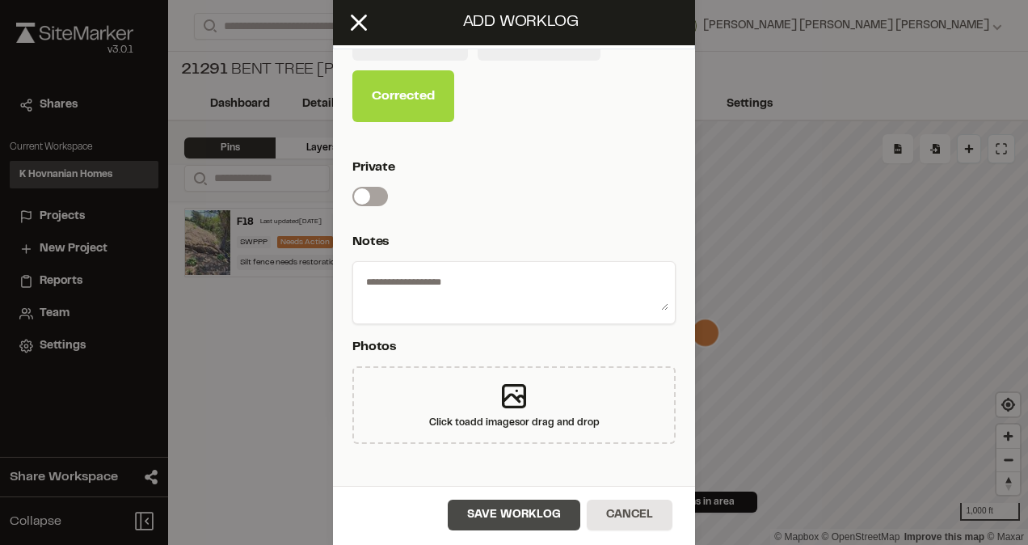
click at [501, 512] on button "Save Worklog" at bounding box center [514, 514] width 133 height 31
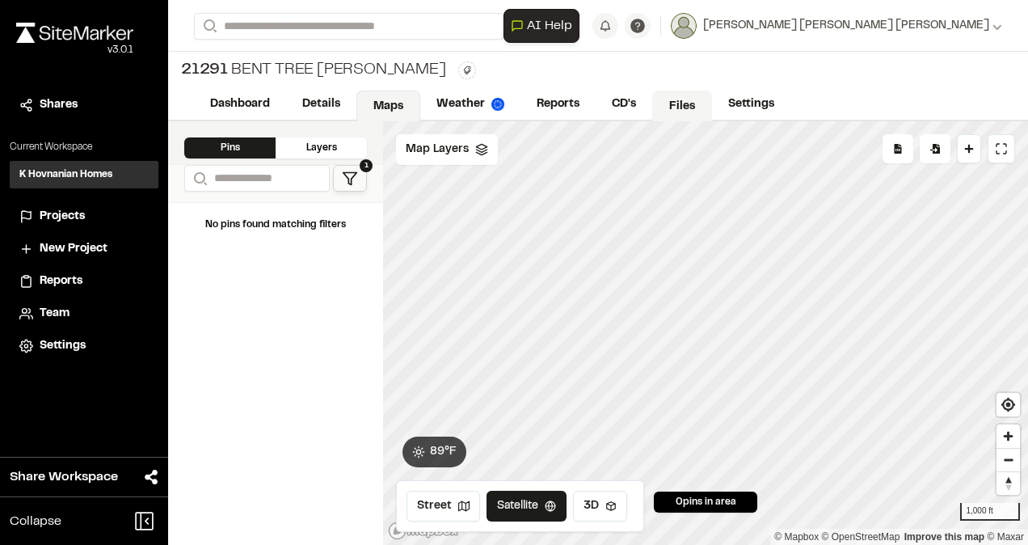
click at [679, 109] on link "Files" at bounding box center [682, 105] width 60 height 31
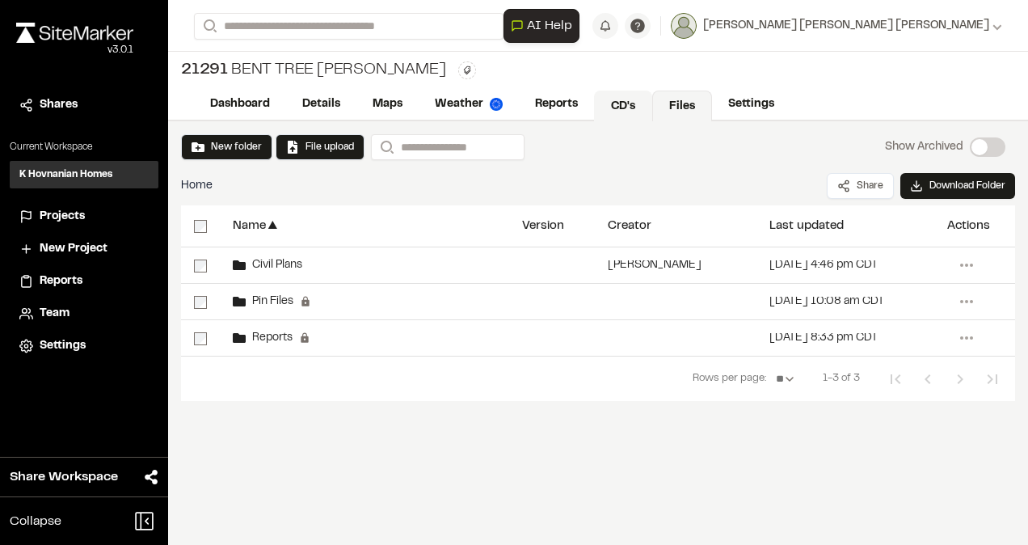
click at [617, 108] on link "CD's" at bounding box center [623, 105] width 58 height 31
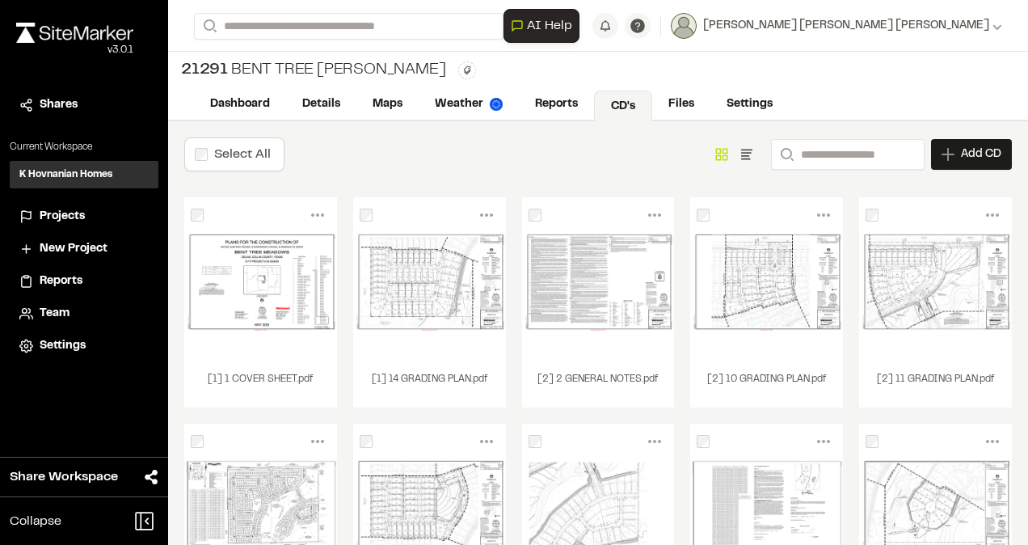
click at [949, 57] on div "21291 Bent Tree [PERSON_NAME] Type Enter or comma to add tag." at bounding box center [598, 70] width 860 height 37
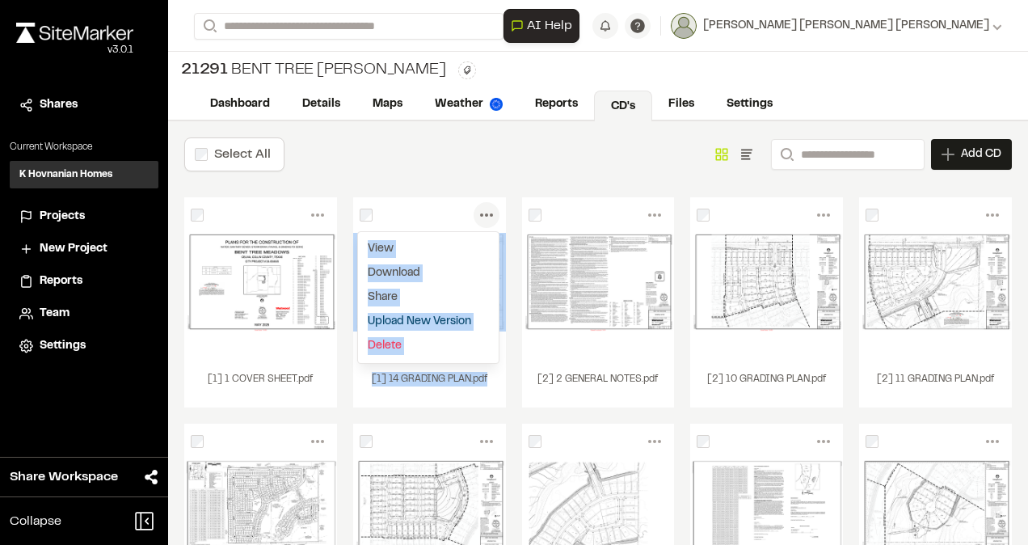
drag, startPoint x: 401, startPoint y: 209, endPoint x: 541, endPoint y: 225, distance: 140.6
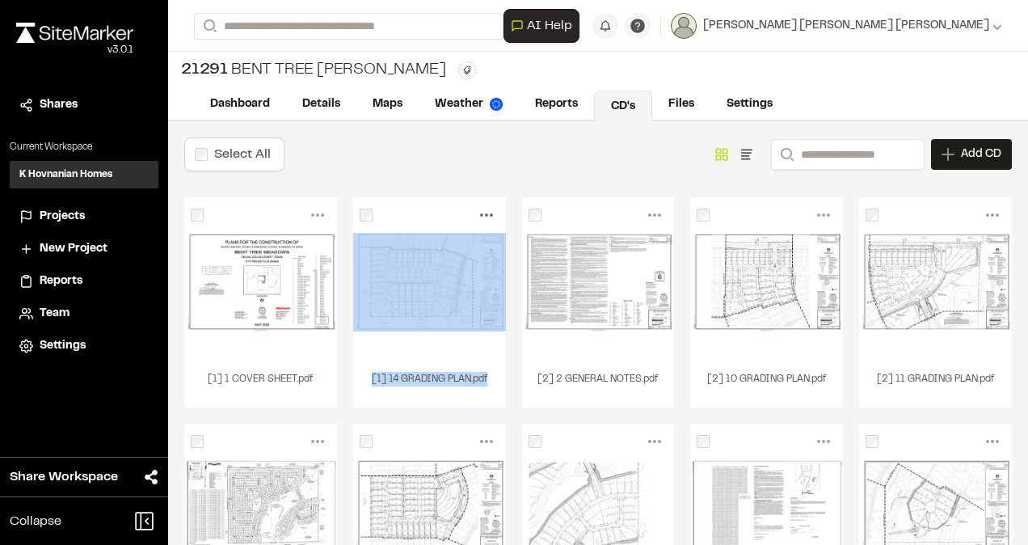
drag, startPoint x: 541, startPoint y: 225, endPoint x: 483, endPoint y: 220, distance: 57.6
click at [483, 220] on icon at bounding box center [487, 215] width 26 height 26
click at [482, 217] on icon at bounding box center [487, 215] width 26 height 26
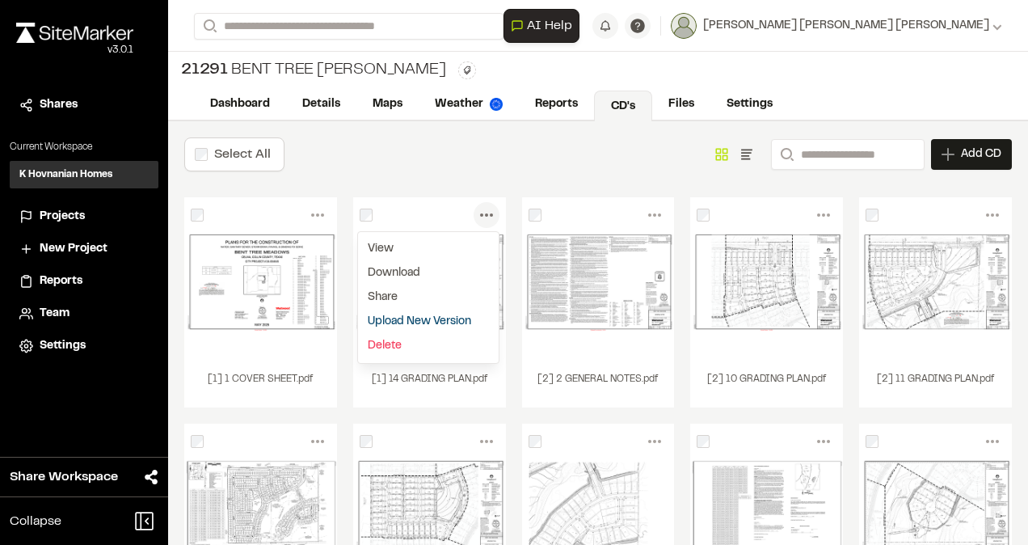
click at [532, 179] on div "Select All Show as Grid Show as List Search Add CD Add New Construction Drawing…" at bounding box center [598, 393] width 860 height 545
click at [490, 213] on circle at bounding box center [491, 214] width 3 height 3
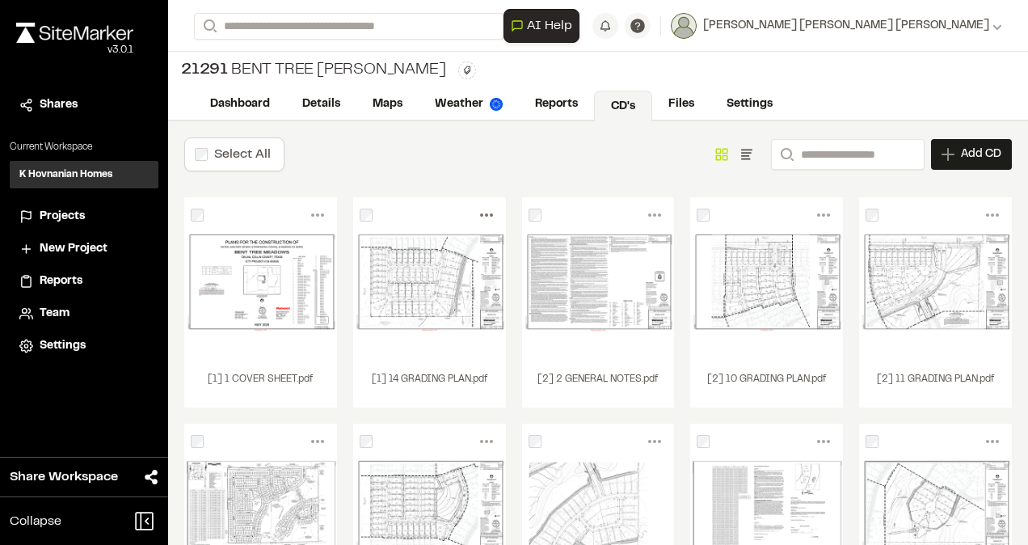
click at [490, 213] on circle at bounding box center [491, 214] width 3 height 3
click at [482, 159] on div "Select All Show as Grid Show as List Search Add CD Add New Construction Drawing…" at bounding box center [597, 154] width 827 height 34
drag, startPoint x: 725, startPoint y: 154, endPoint x: 722, endPoint y: 189, distance: 35.7
click at [739, 154] on icon "Show as List" at bounding box center [747, 154] width 16 height 16
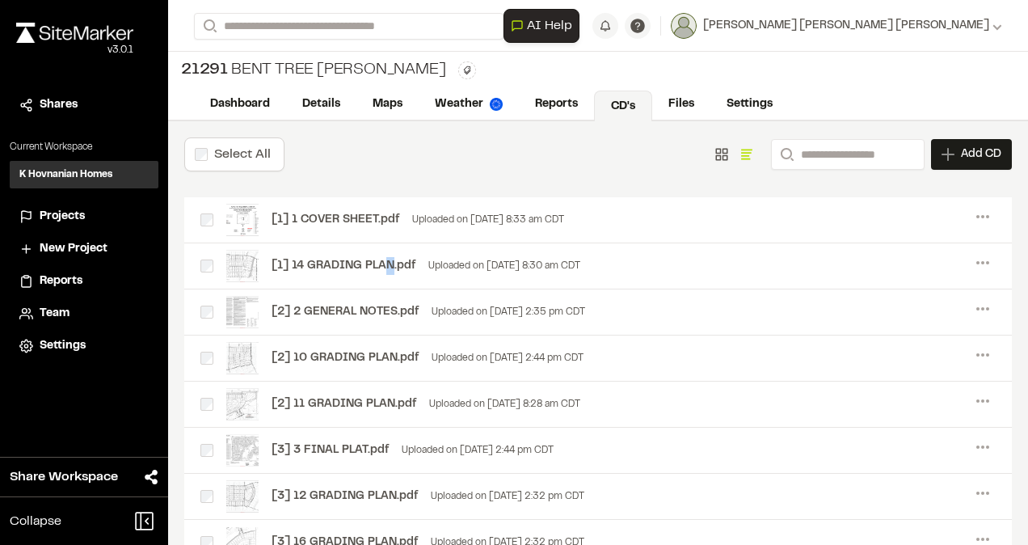
drag, startPoint x: 391, startPoint y: 260, endPoint x: 381, endPoint y: 287, distance: 28.4
click at [381, 287] on div "[1] 14 GRADING PLAN.pdf Uploaded on [DATE] 8:30 am CDT Menu View Download Share…" at bounding box center [597, 266] width 827 height 46
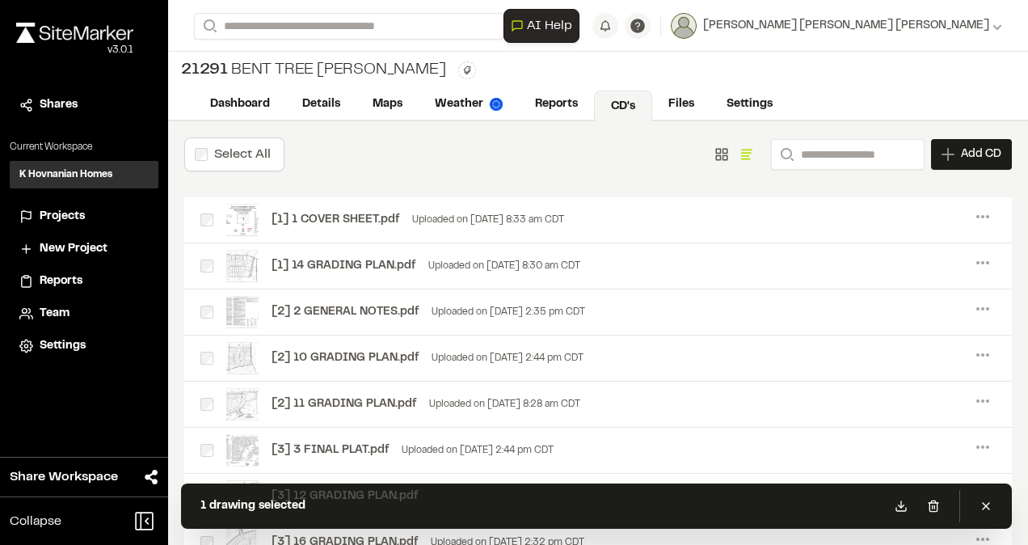
drag, startPoint x: 328, startPoint y: 266, endPoint x: 328, endPoint y: 278, distance: 12.1
click at [328, 278] on div "[1] 14 GRADING PLAN.pdf Uploaded on [DATE] 8:30 am CDT" at bounding box center [390, 266] width 380 height 32
drag, startPoint x: 318, startPoint y: 263, endPoint x: 968, endPoint y: 259, distance: 649.7
click at [970, 259] on icon at bounding box center [983, 263] width 26 height 26
click at [971, 260] on icon at bounding box center [983, 263] width 26 height 26
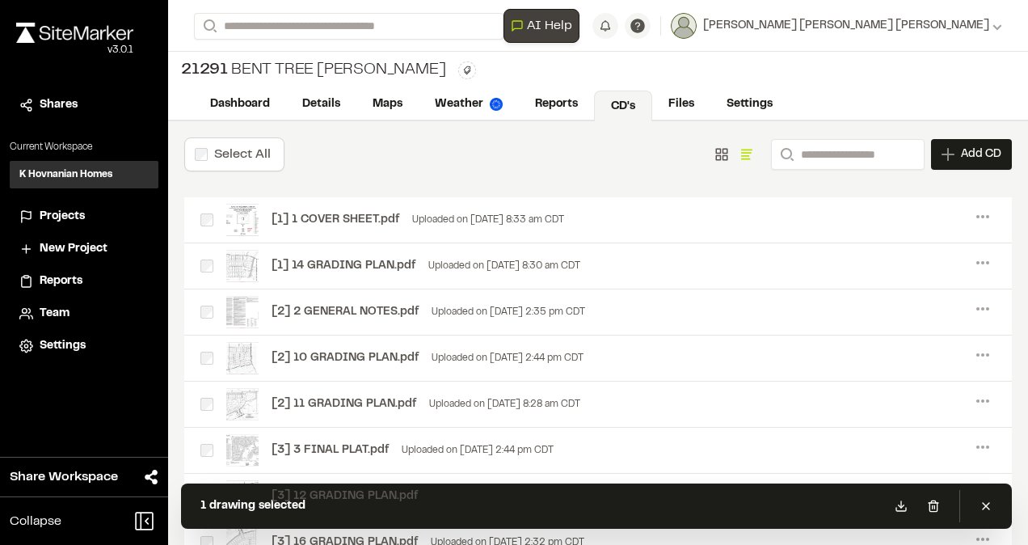
click at [572, 23] on span "AI Help" at bounding box center [549, 25] width 45 height 19
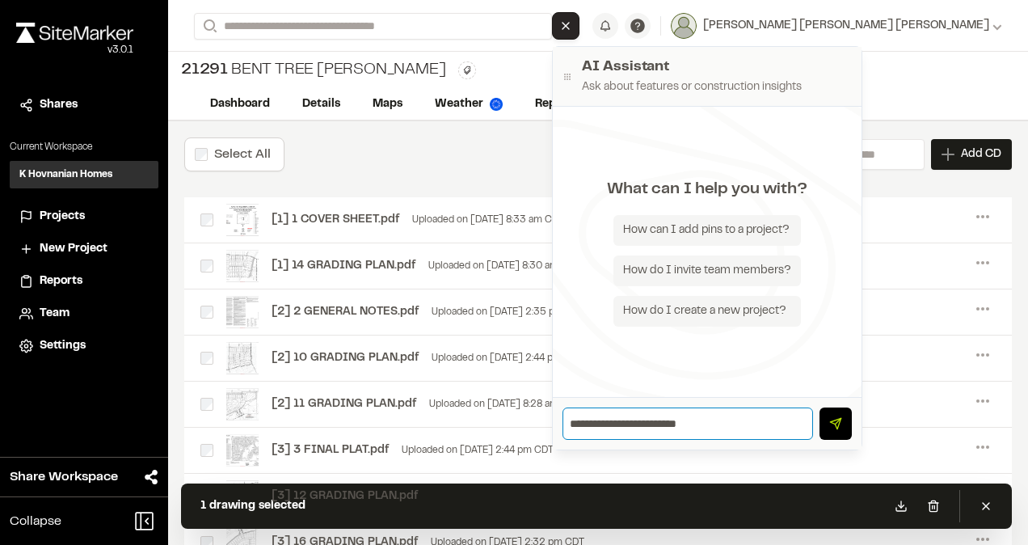
type input "**********"
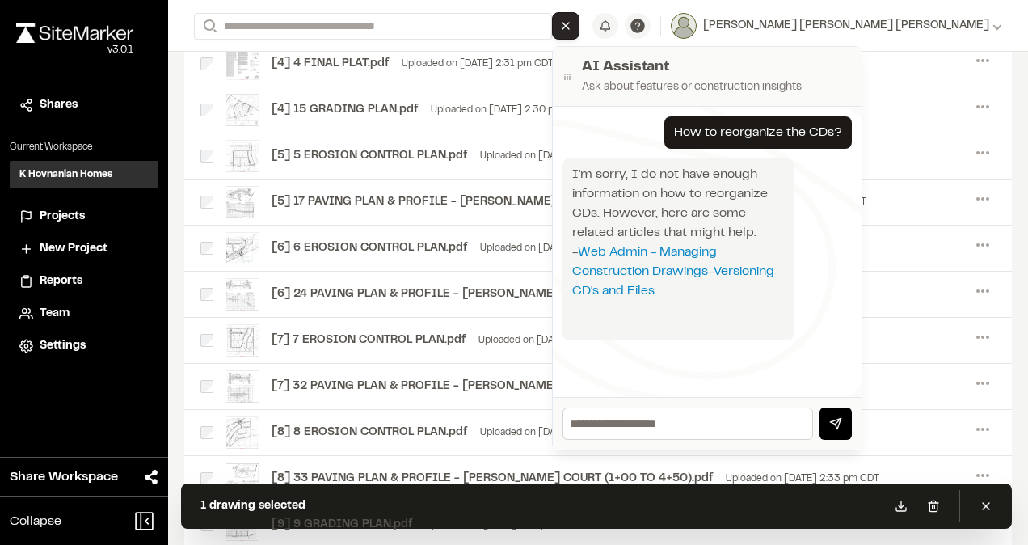
scroll to position [555, 0]
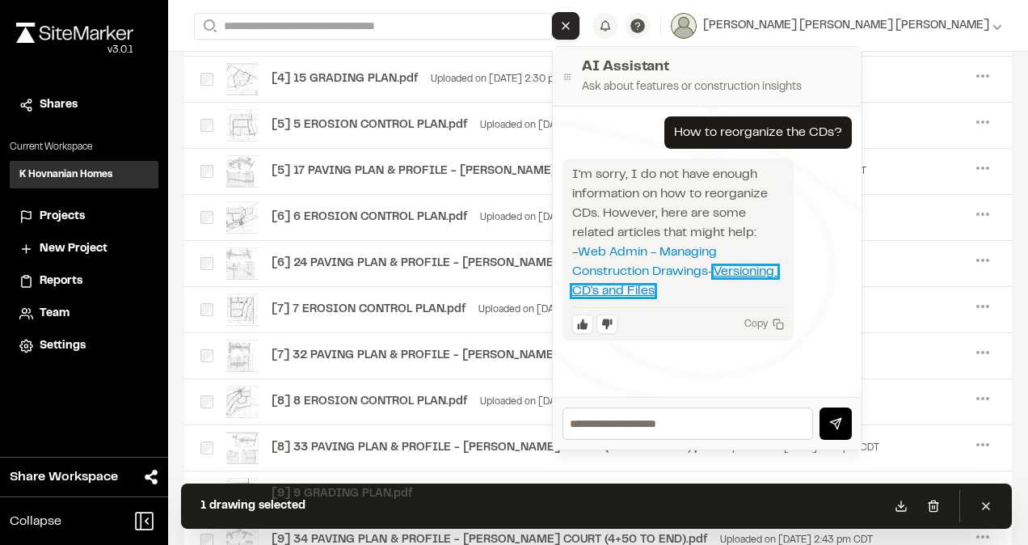
click at [777, 288] on link "Versioning CD's and Files" at bounding box center [674, 281] width 205 height 31
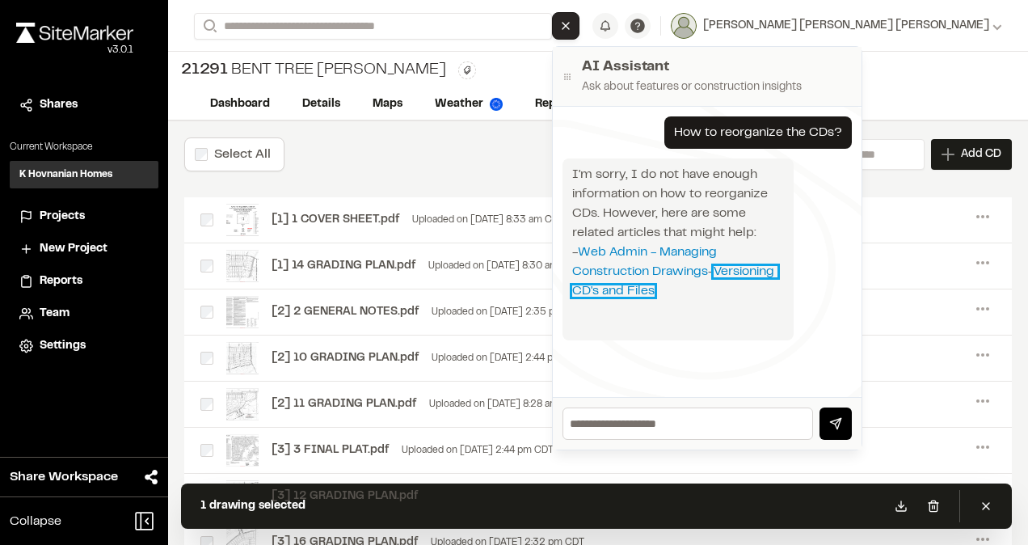
scroll to position [81, 0]
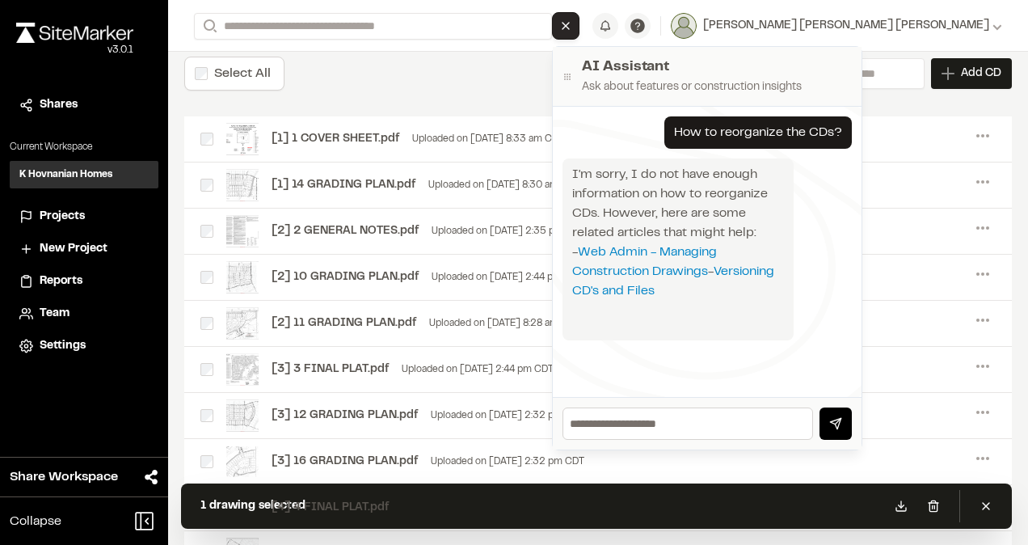
click at [579, 19] on button "Close AI Assistant" at bounding box center [565, 25] width 27 height 27
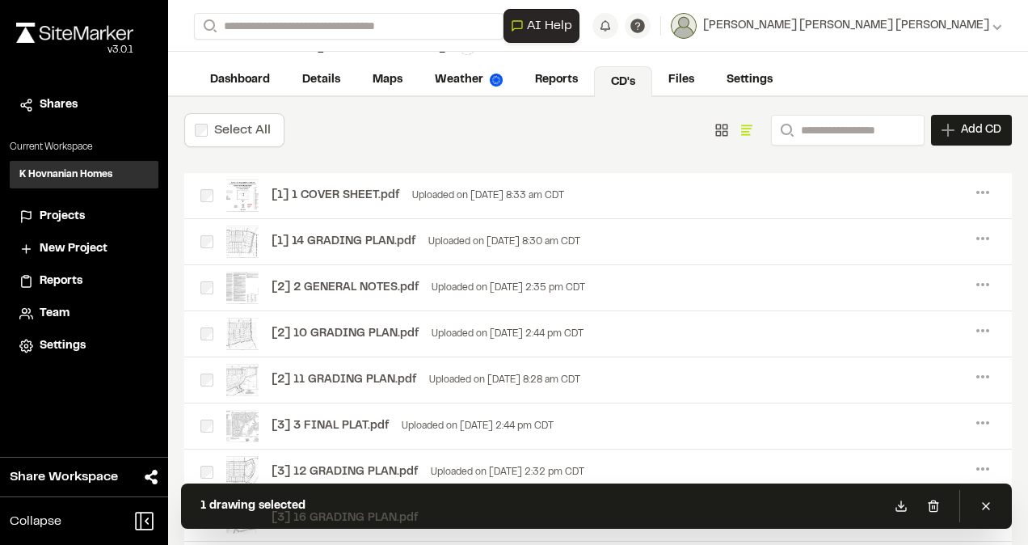
scroll to position [0, 0]
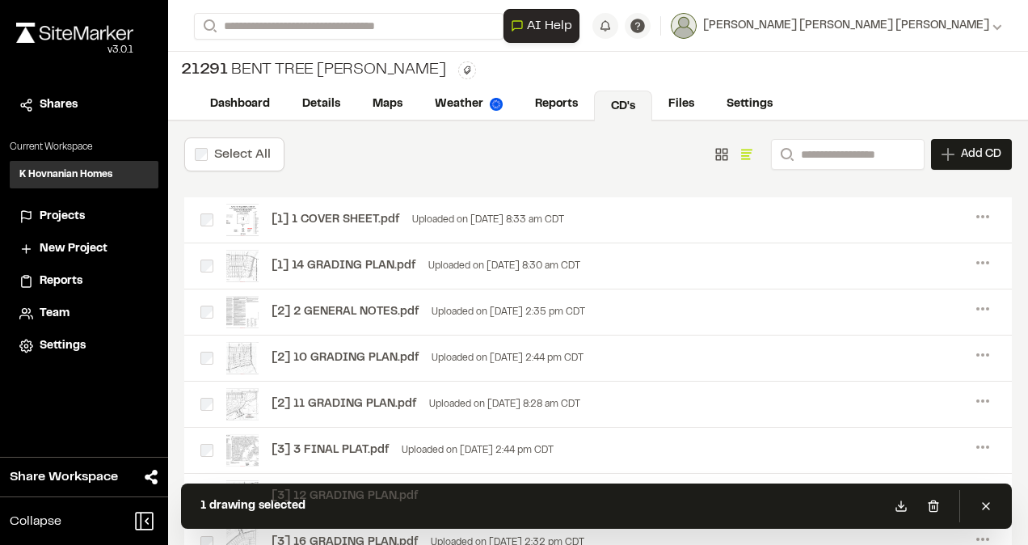
click at [714, 160] on icon "Show as Grid" at bounding box center [721, 154] width 15 height 15
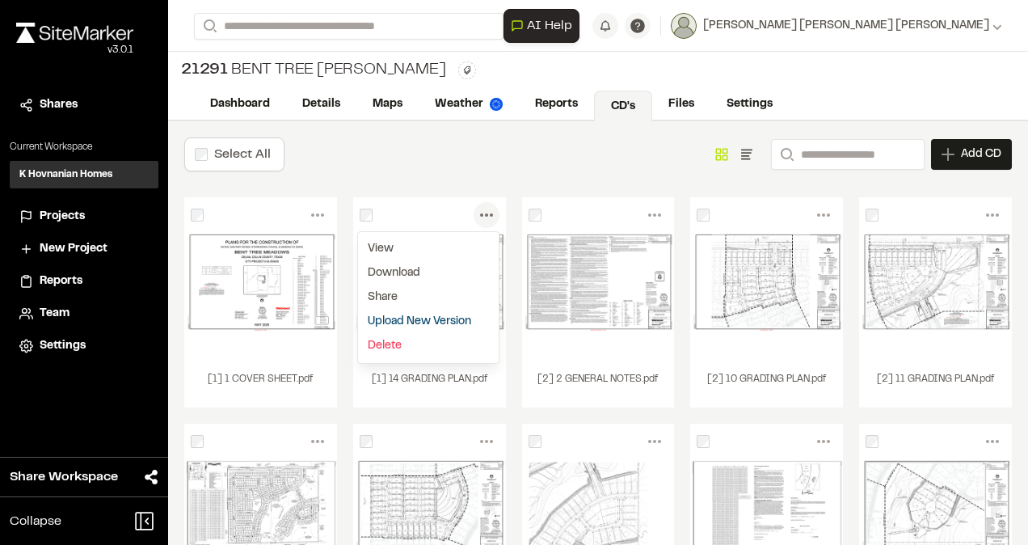
click at [481, 211] on icon at bounding box center [487, 215] width 26 height 26
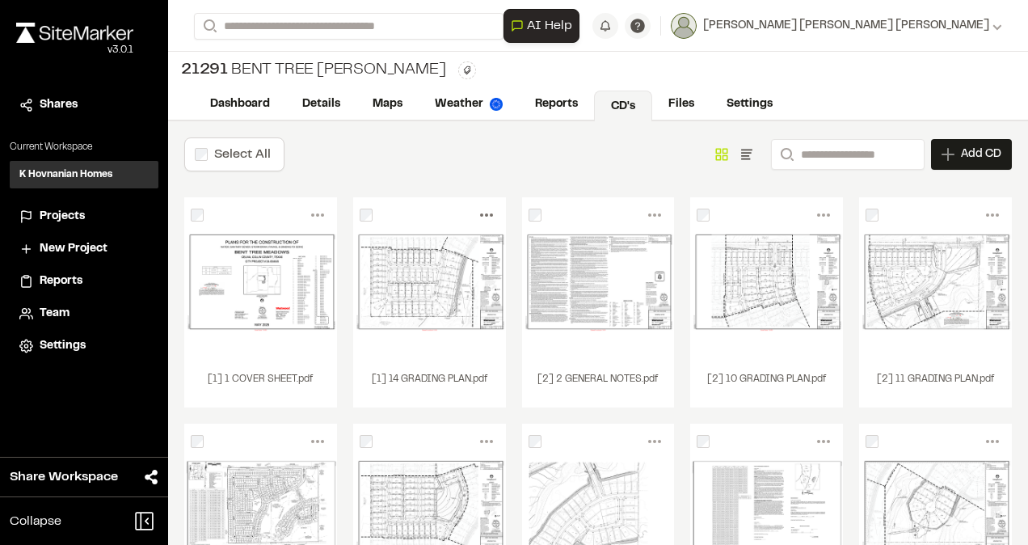
click at [481, 211] on icon at bounding box center [487, 215] width 26 height 26
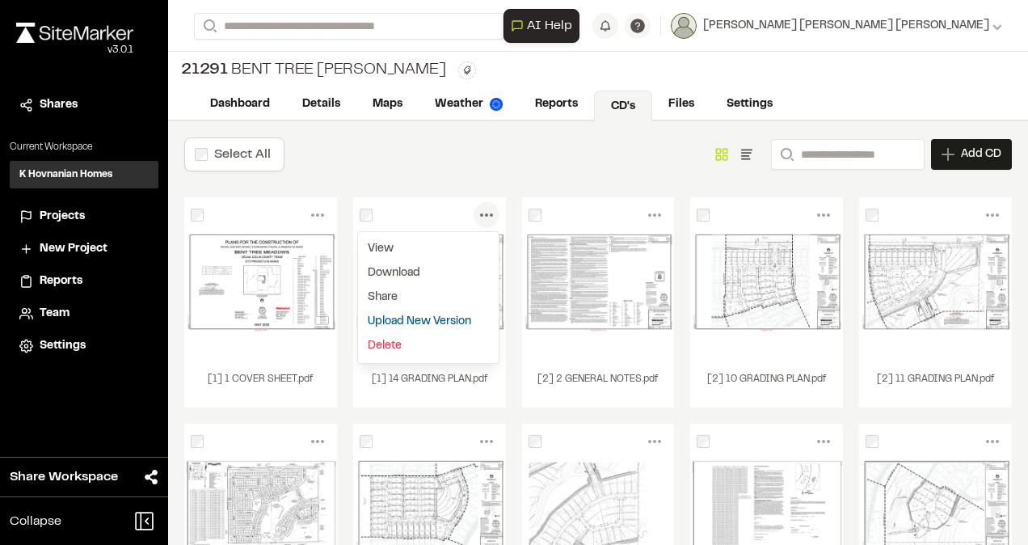
click at [421, 321] on link "Upload New Version" at bounding box center [428, 321] width 141 height 24
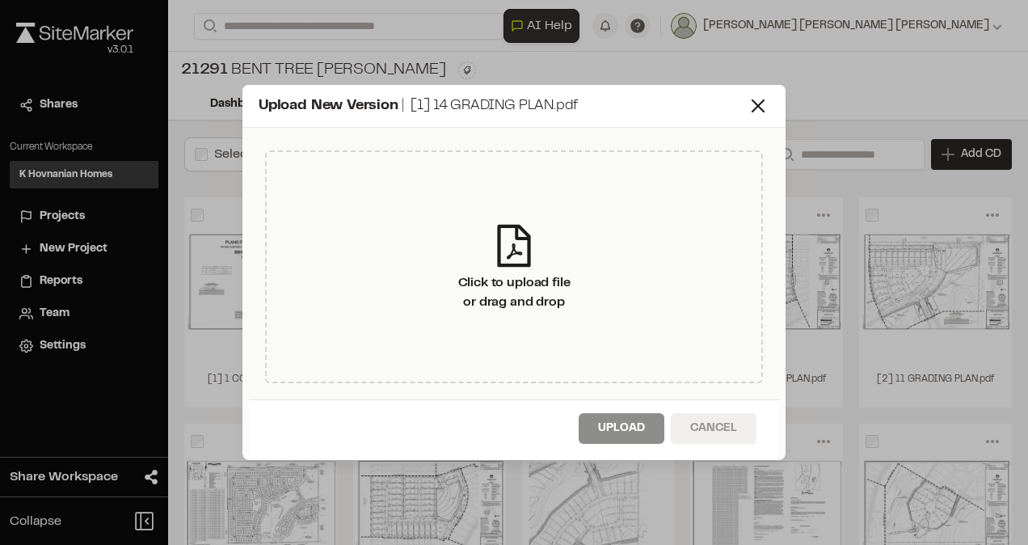
click at [738, 438] on button "Cancel" at bounding box center [714, 428] width 86 height 31
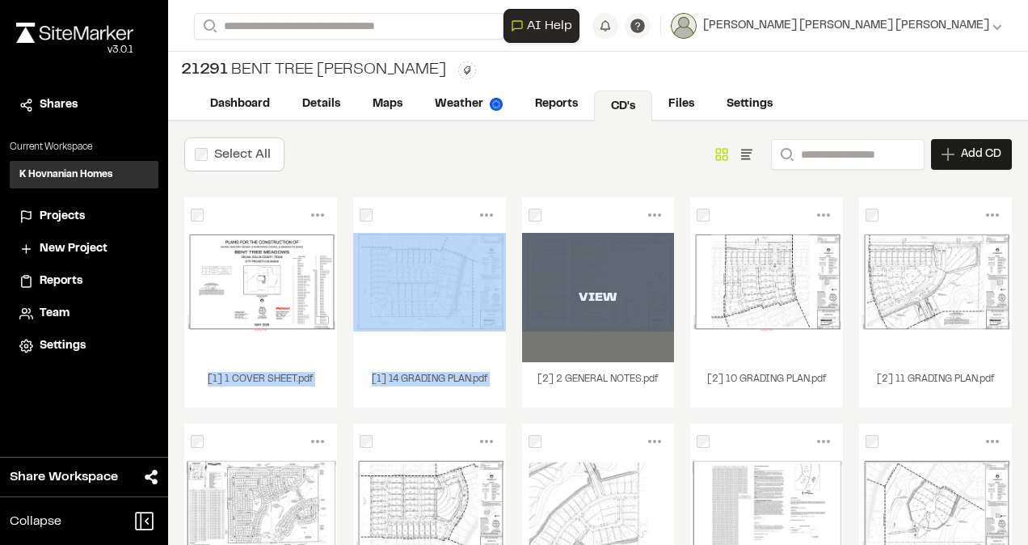
drag, startPoint x: 271, startPoint y: 280, endPoint x: 543, endPoint y: 336, distance: 277.3
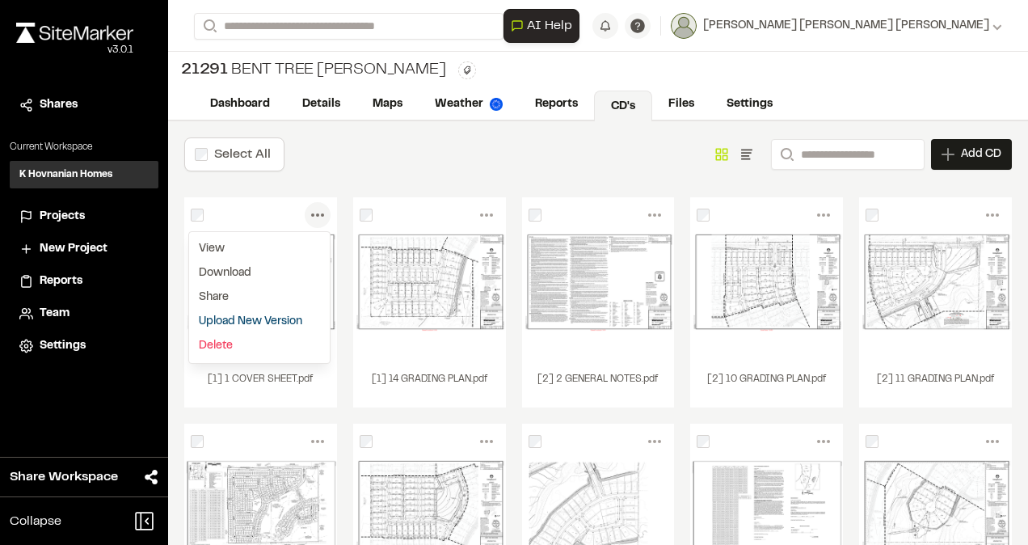
click at [344, 150] on div "Select All Show as Grid Show as List Search Add CD Add New Construction Drawing…" at bounding box center [597, 154] width 827 height 34
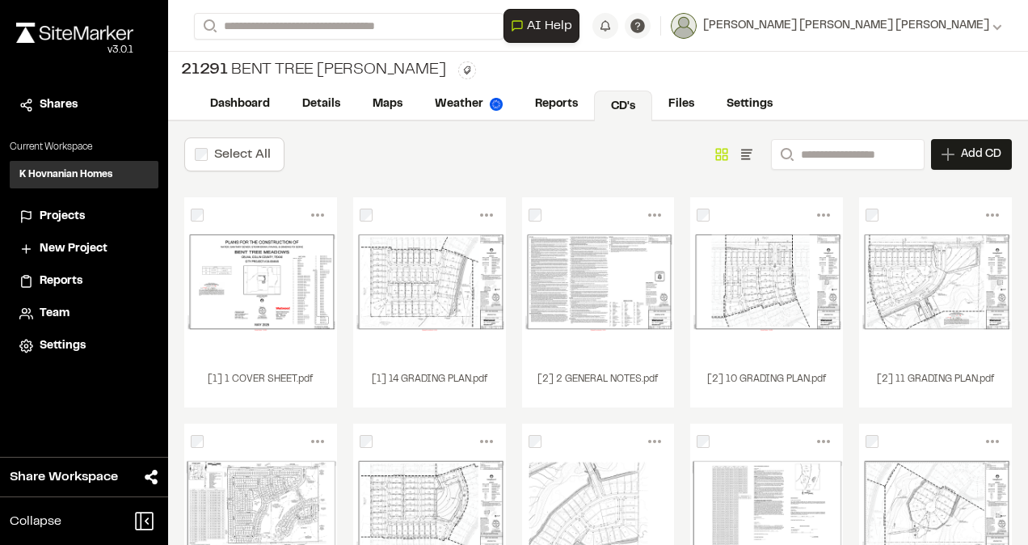
drag, startPoint x: 227, startPoint y: 272, endPoint x: 612, endPoint y: 137, distance: 408.6
click at [612, 137] on div "Select All Show as Grid Show as List Search Add CD Add New Construction Drawing…" at bounding box center [598, 393] width 860 height 545
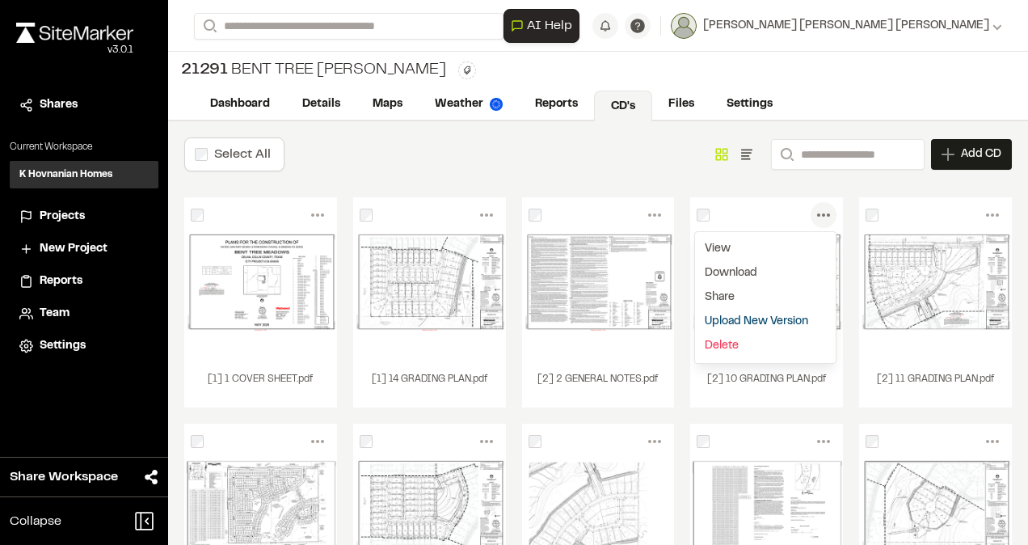
click at [818, 217] on icon at bounding box center [823, 215] width 26 height 26
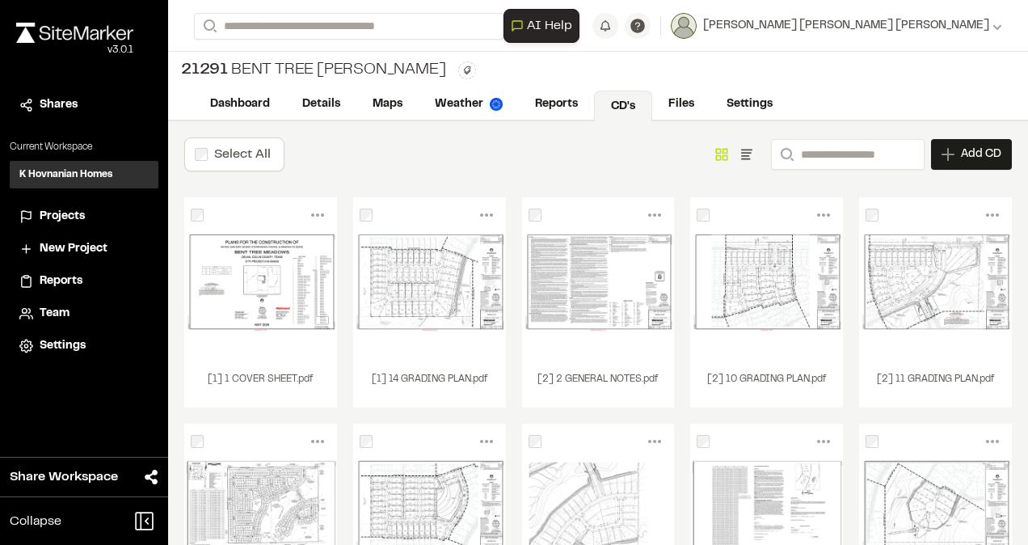
click at [739, 157] on icon "Show as List" at bounding box center [747, 154] width 16 height 16
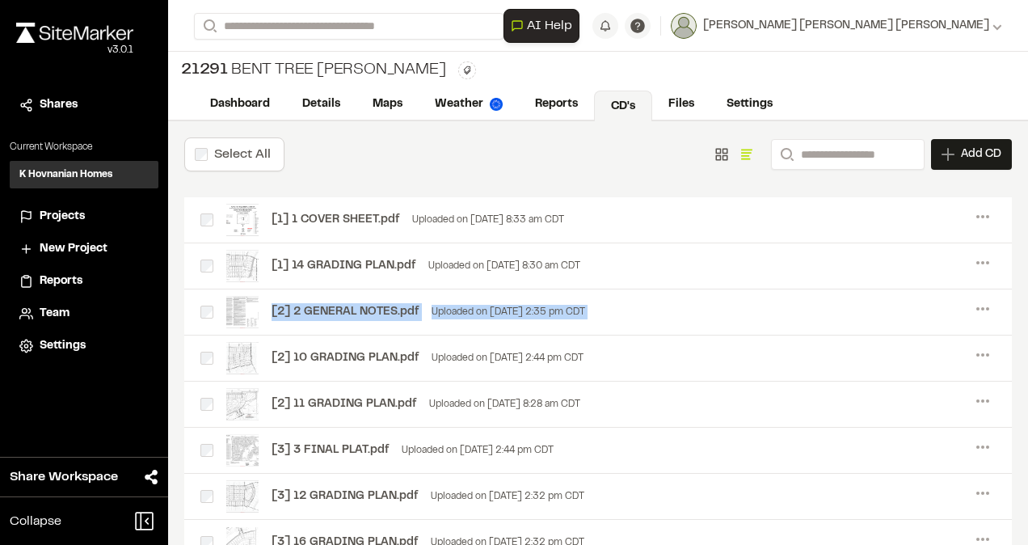
drag, startPoint x: 927, startPoint y: 264, endPoint x: 891, endPoint y: 325, distance: 70.3
drag, startPoint x: 724, startPoint y: 265, endPoint x: 677, endPoint y: 266, distance: 46.9
click at [677, 266] on div "[1] 14 GRADING PLAN.pdf Uploaded on [DATE] 8:30 am CDT Menu View Download Share…" at bounding box center [597, 266] width 827 height 46
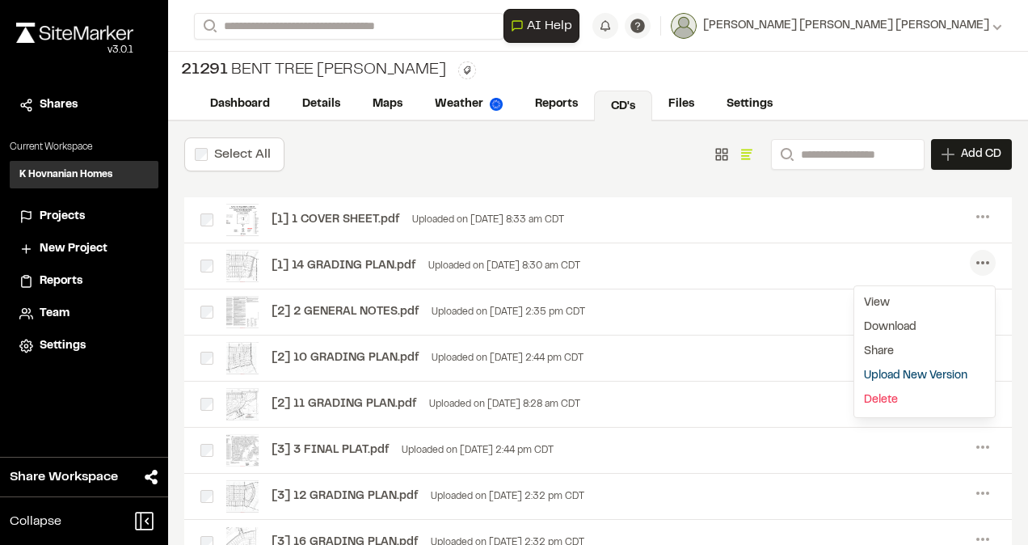
click at [986, 261] on circle at bounding box center [987, 262] width 3 height 3
click at [978, 257] on icon at bounding box center [983, 263] width 26 height 26
click at [860, 304] on link "View" at bounding box center [924, 303] width 141 height 24
drag, startPoint x: 330, startPoint y: 264, endPoint x: 353, endPoint y: 138, distance: 128.1
click at [353, 138] on div "Select All Show as Grid Show as List Search Add CD Add New Construction Drawing…" at bounding box center [597, 154] width 827 height 34
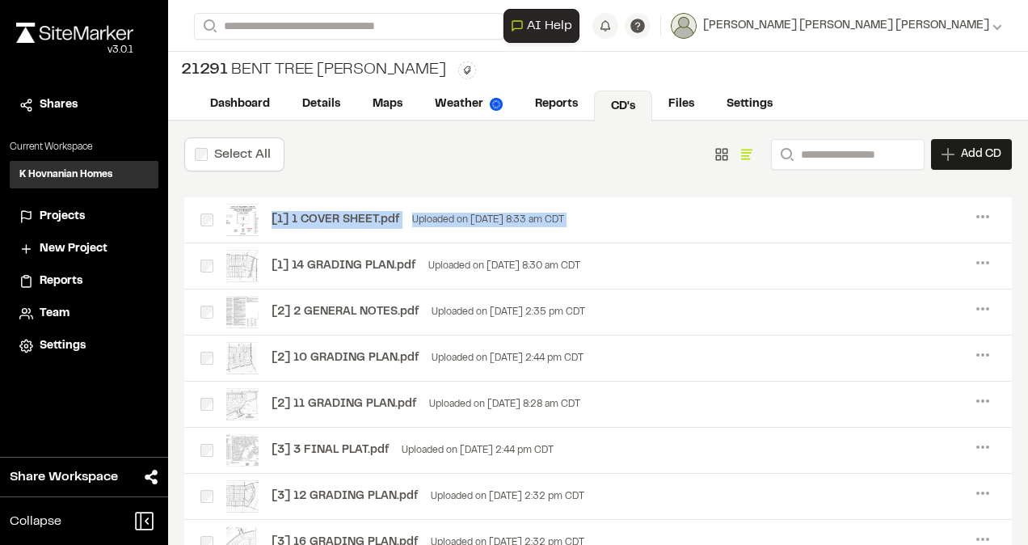
drag, startPoint x: 179, startPoint y: 271, endPoint x: 179, endPoint y: 241, distance: 29.9
click at [179, 241] on div "Select All Show as Grid Show as List Search Add CD Add New Construction Drawing…" at bounding box center [598, 393] width 860 height 545
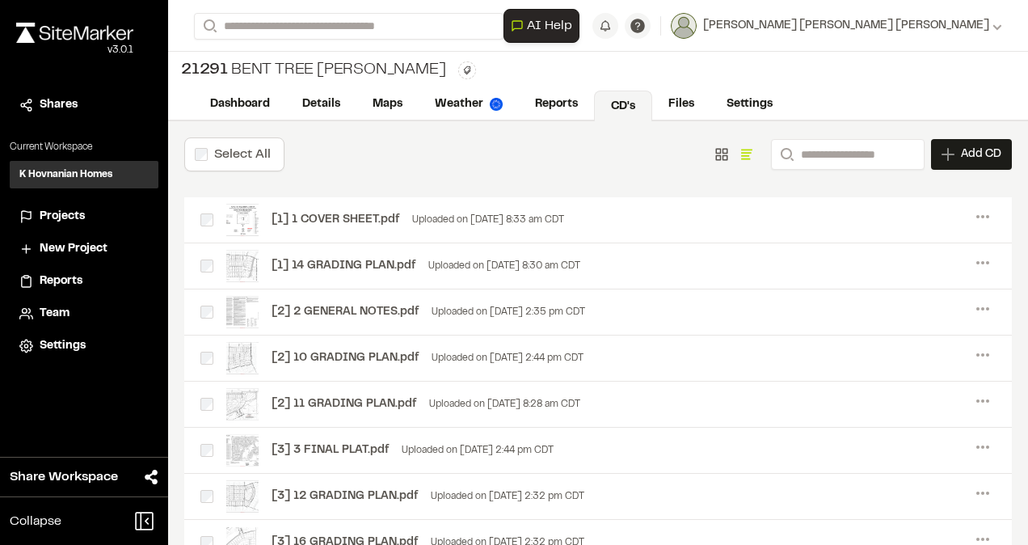
drag, startPoint x: 179, startPoint y: 241, endPoint x: 196, endPoint y: 271, distance: 34.4
click at [196, 271] on div "[1] 14 GRADING PLAN.pdf Uploaded on [DATE] 8:30 am CDT Menu View Download Share…" at bounding box center [597, 266] width 827 height 46
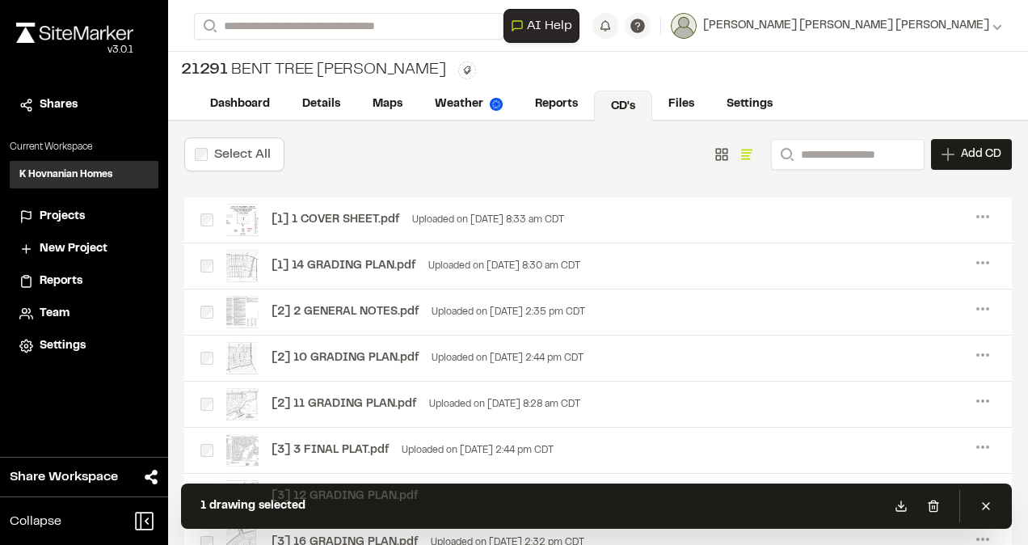
drag, startPoint x: 191, startPoint y: 274, endPoint x: 196, endPoint y: 242, distance: 32.7
click at [196, 243] on div "[1] 14 GRADING PLAN.pdf Uploaded on [DATE] 8:30 am CDT Menu View Download Share…" at bounding box center [597, 266] width 827 height 46
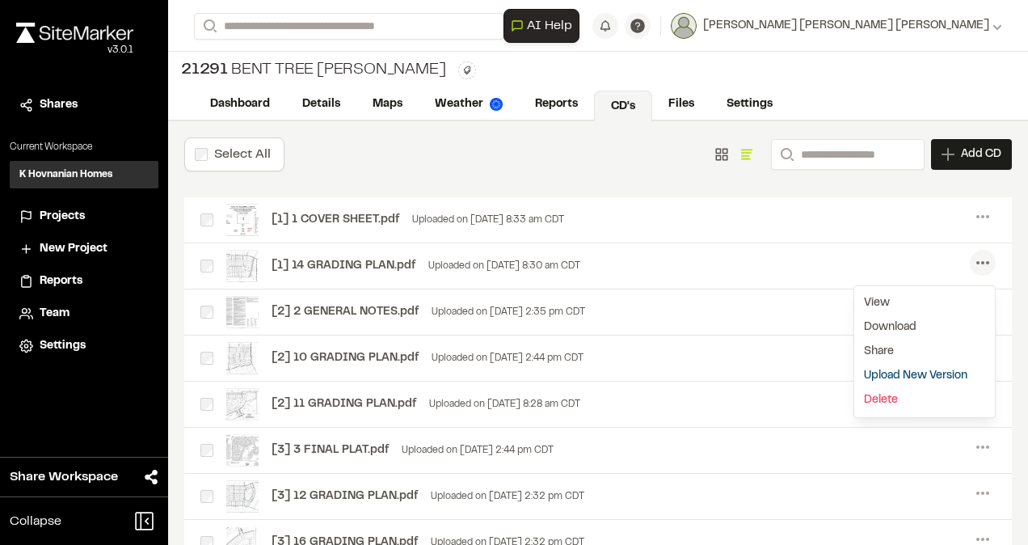
click at [970, 263] on icon at bounding box center [983, 263] width 26 height 26
click at [972, 259] on icon at bounding box center [983, 263] width 26 height 26
click at [603, 173] on div "Select All Show as Grid Show as List Search Add CD Add New Construction Drawing…" at bounding box center [598, 393] width 860 height 545
click at [599, 155] on div "Select All Show as Grid Show as List Search Add CD Add New Construction Drawing…" at bounding box center [597, 154] width 827 height 34
drag, startPoint x: 288, startPoint y: 223, endPoint x: 452, endPoint y: 150, distance: 179.4
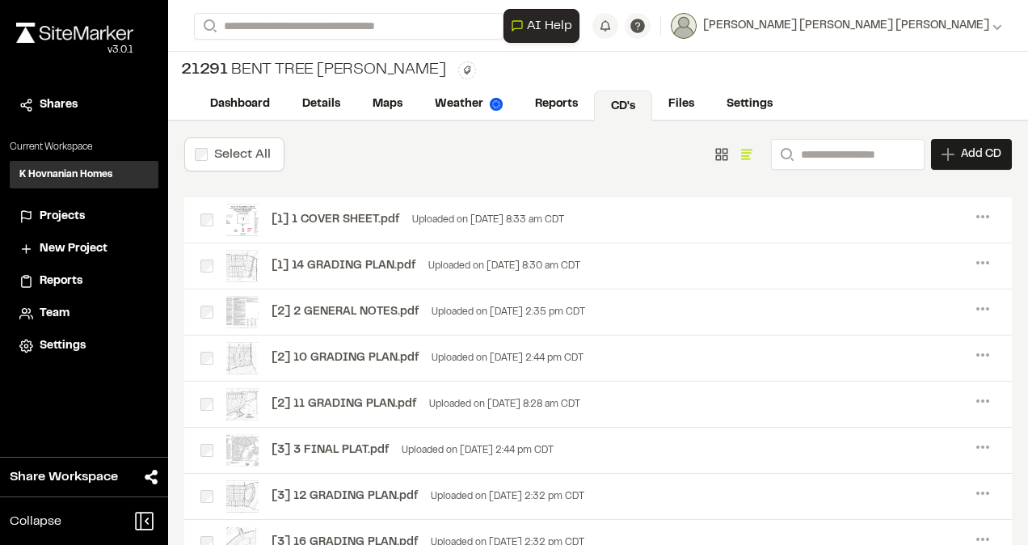
click at [452, 150] on div "Select All Show as Grid Show as List Search Add CD Add New Construction Drawing…" at bounding box center [597, 154] width 827 height 34
drag, startPoint x: 383, startPoint y: 260, endPoint x: 352, endPoint y: 330, distance: 76.0
click at [845, 386] on div "[2] 11 GRADING PLAN.pdf Uploaded on [DATE] 8:28 am CDT Menu View Download Share…" at bounding box center [597, 404] width 827 height 46
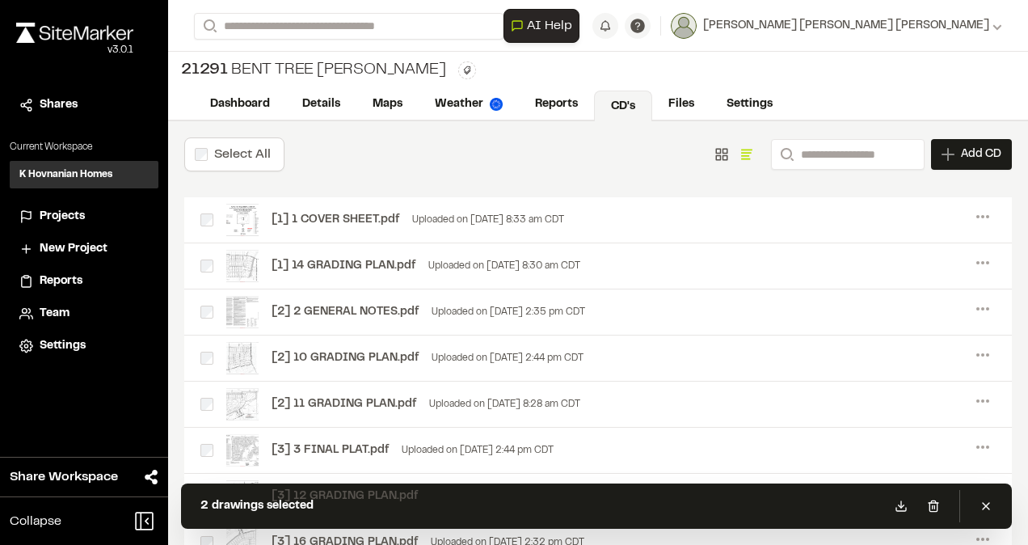
click at [206, 303] on div "[2] 2 GENERAL NOTES.pdf Uploaded on [DATE] 2:35 pm CDT" at bounding box center [392, 312] width 385 height 32
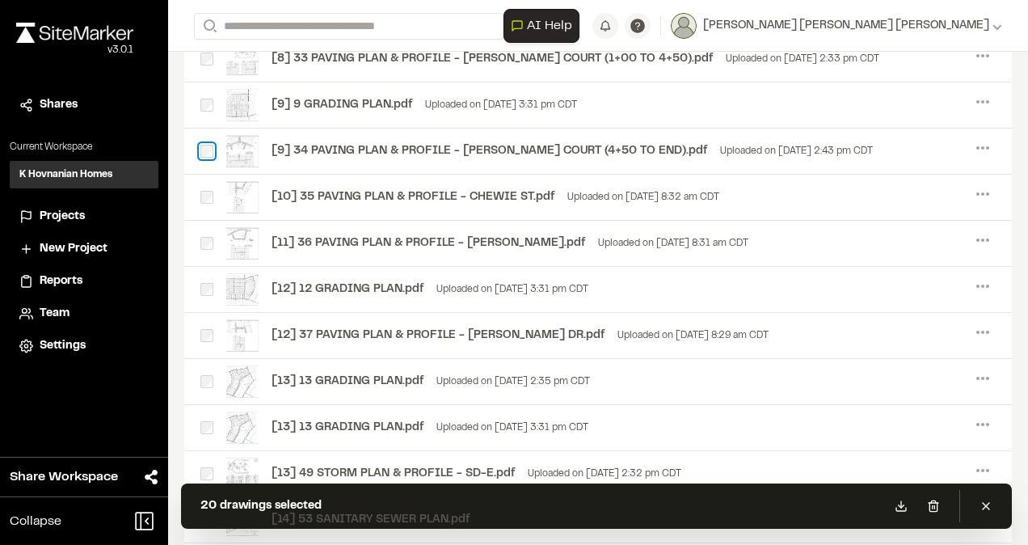
scroll to position [970, 0]
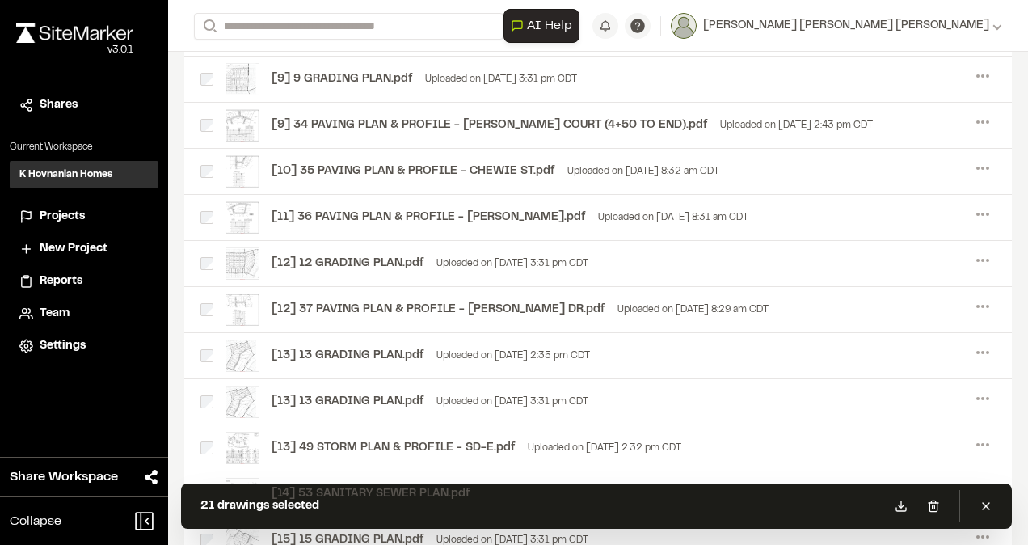
click at [207, 310] on div "[12] 37 PAVING PLAN & PROFILE - [PERSON_NAME] DR.pdf Uploaded on [DATE] 8:29 am…" at bounding box center [484, 309] width 568 height 32
click at [212, 157] on div "[10] 35 PAVING PLAN & PROFILE - CHEWIE ST.pdf Uploaded on [DATE] 8:32 am CDT" at bounding box center [459, 171] width 519 height 32
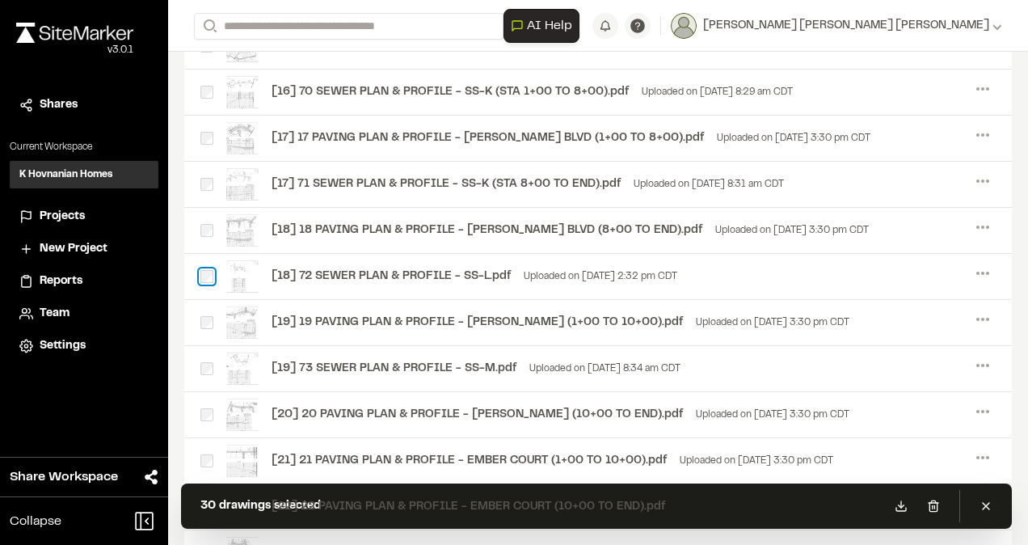
scroll to position [1454, 0]
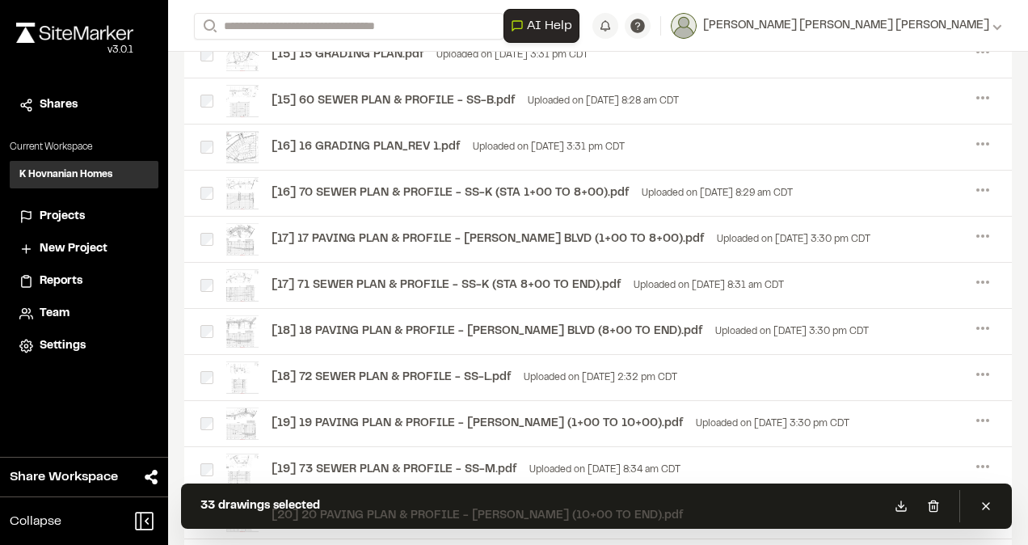
click at [210, 177] on div "[16] 70 SEWER PLAN & PROFILE - SS-K (STA 1+00 TO 8+00).pdf Uploaded on [DATE] 8…" at bounding box center [496, 193] width 592 height 32
click at [209, 192] on div "[16] 70 SEWER PLAN & PROFILE - SS-K (STA 1+00 TO 8+00).pdf Uploaded on [DATE] 8…" at bounding box center [496, 193] width 592 height 32
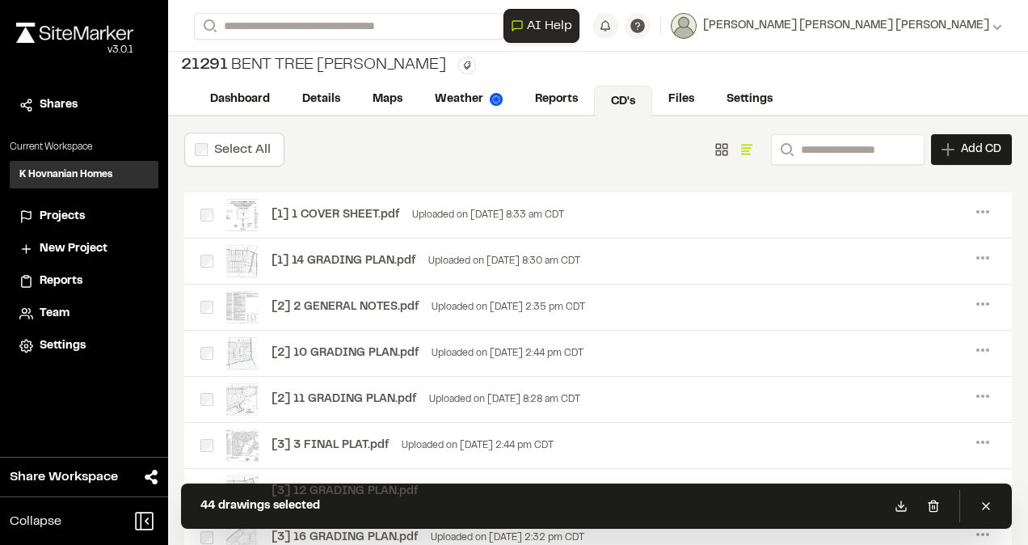
scroll to position [0, 0]
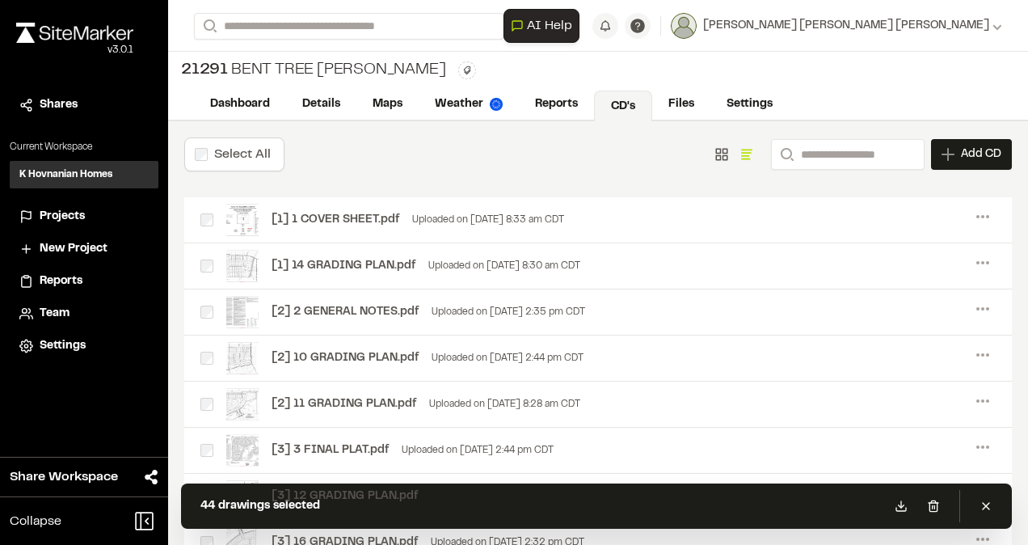
click at [255, 149] on label "Select All" at bounding box center [242, 154] width 57 height 11
click at [935, 511] on icon at bounding box center [932, 505] width 7 height 11
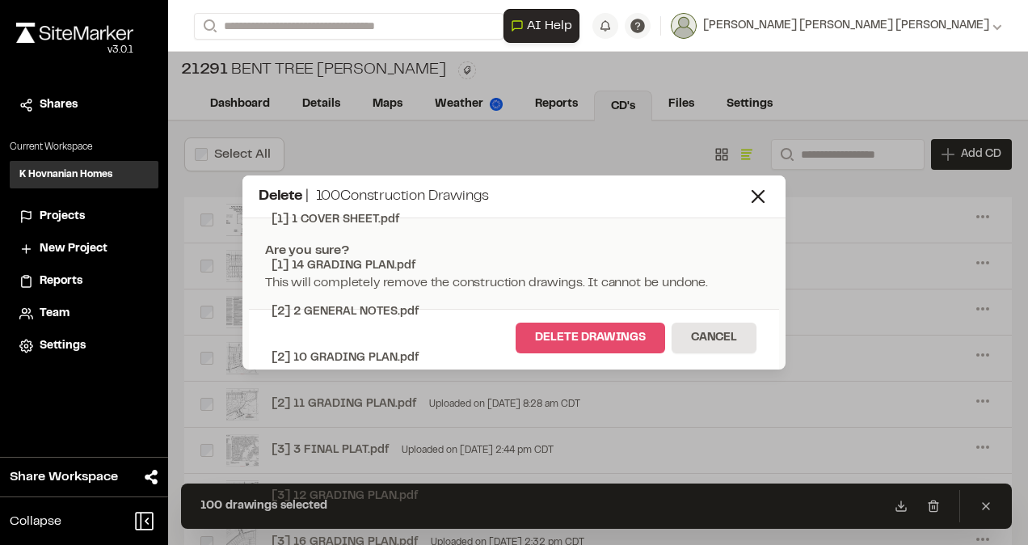
click at [612, 332] on button "Delete Drawings" at bounding box center [590, 337] width 149 height 31
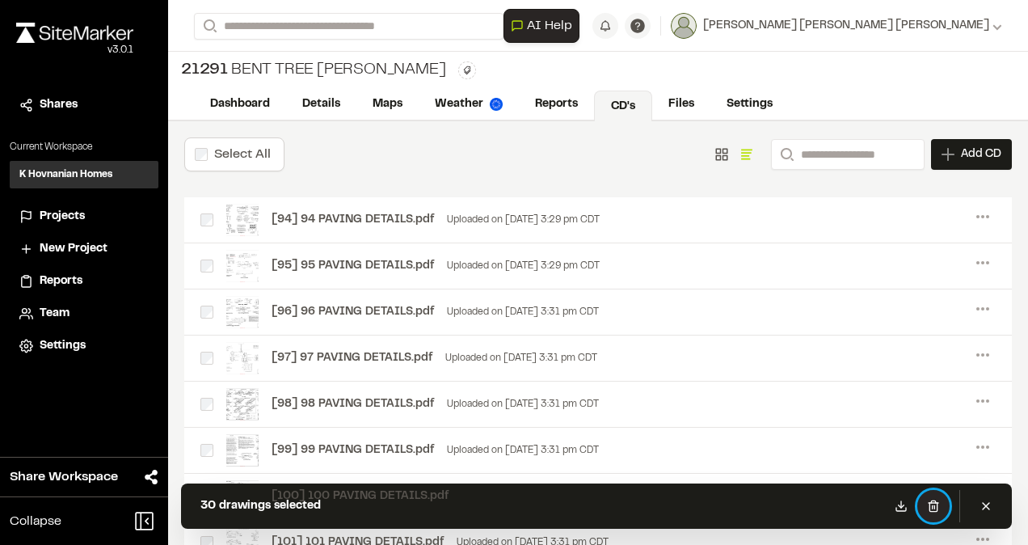
click at [936, 509] on icon at bounding box center [933, 505] width 13 height 13
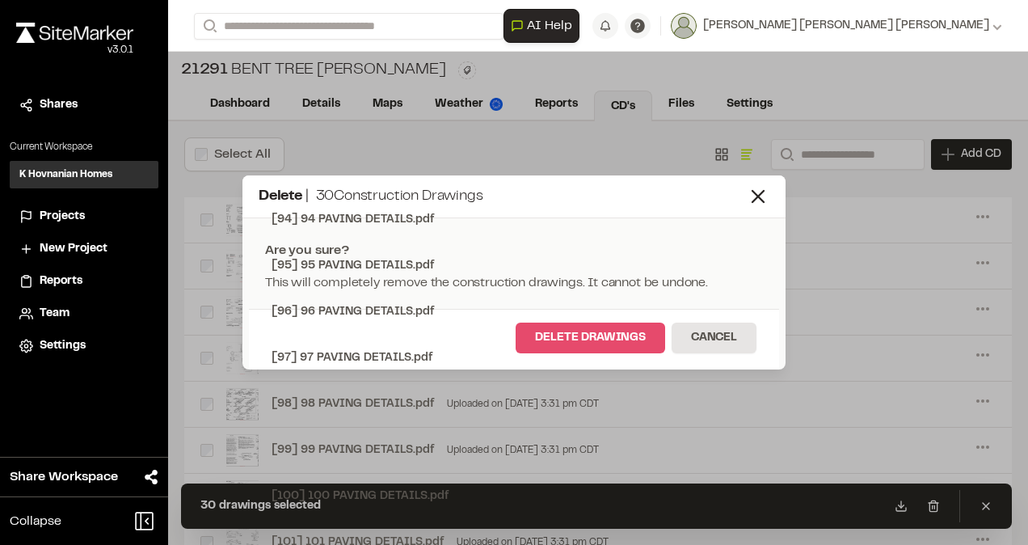
click at [608, 340] on button "Delete Drawings" at bounding box center [590, 337] width 149 height 31
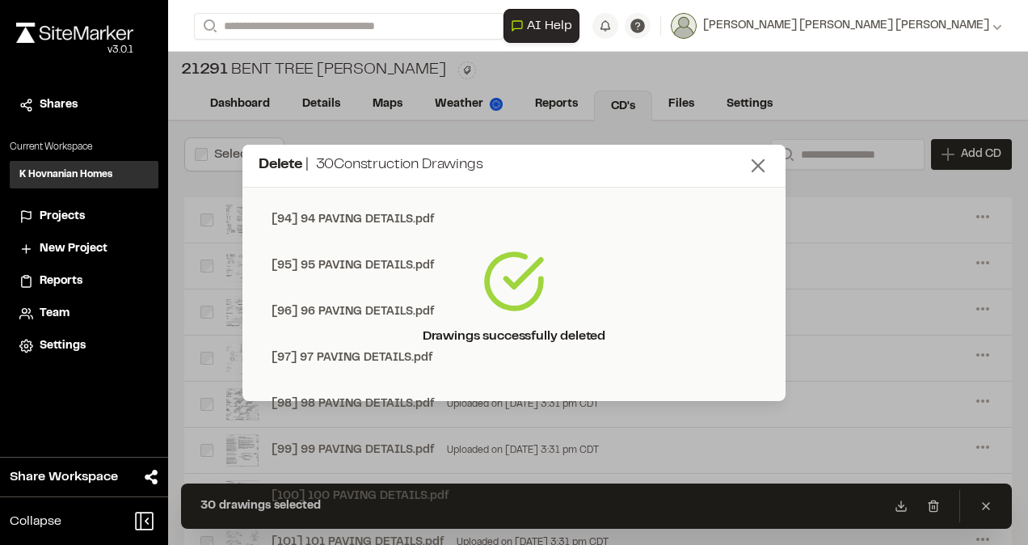
click at [760, 169] on icon at bounding box center [758, 165] width 23 height 23
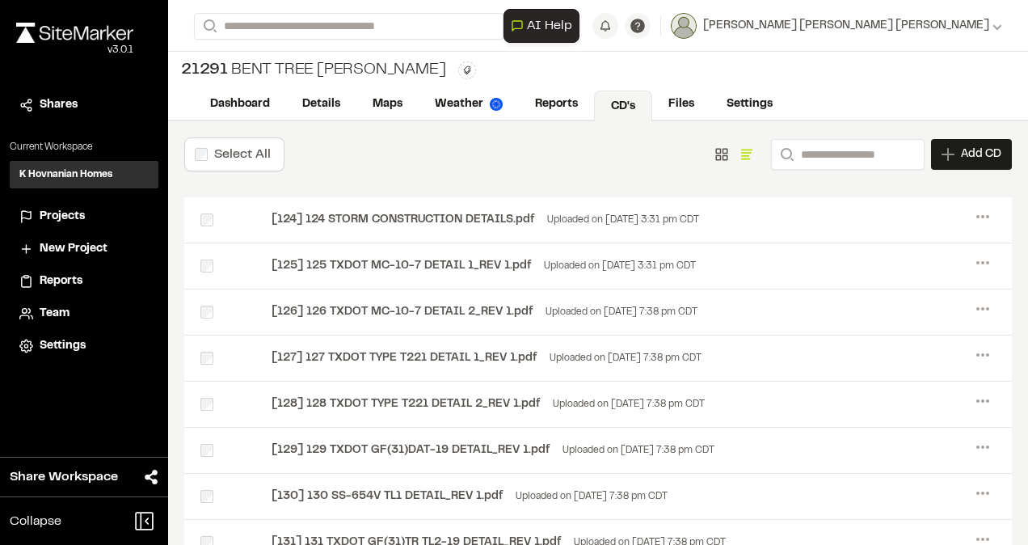
scroll to position [66, 0]
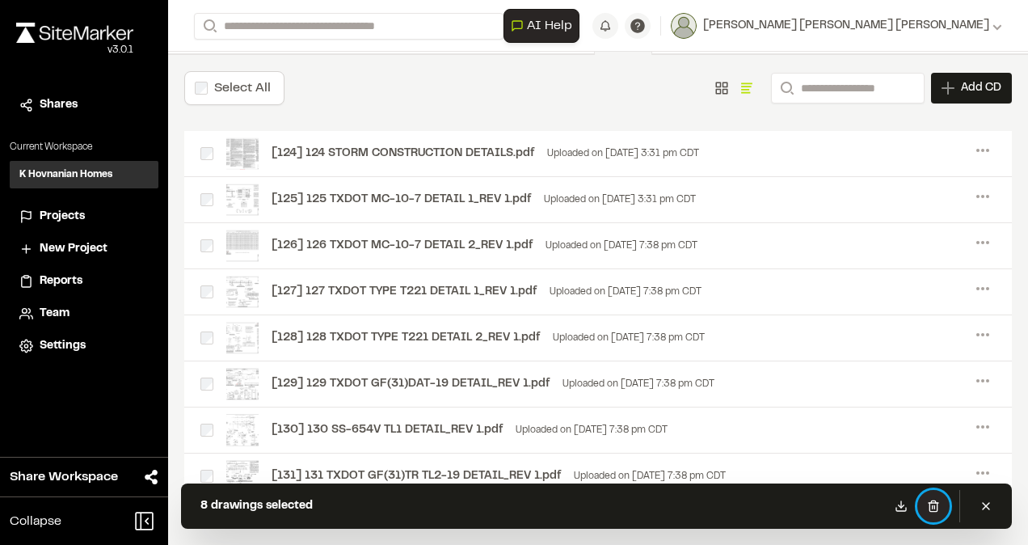
click at [931, 509] on icon at bounding box center [933, 505] width 13 height 13
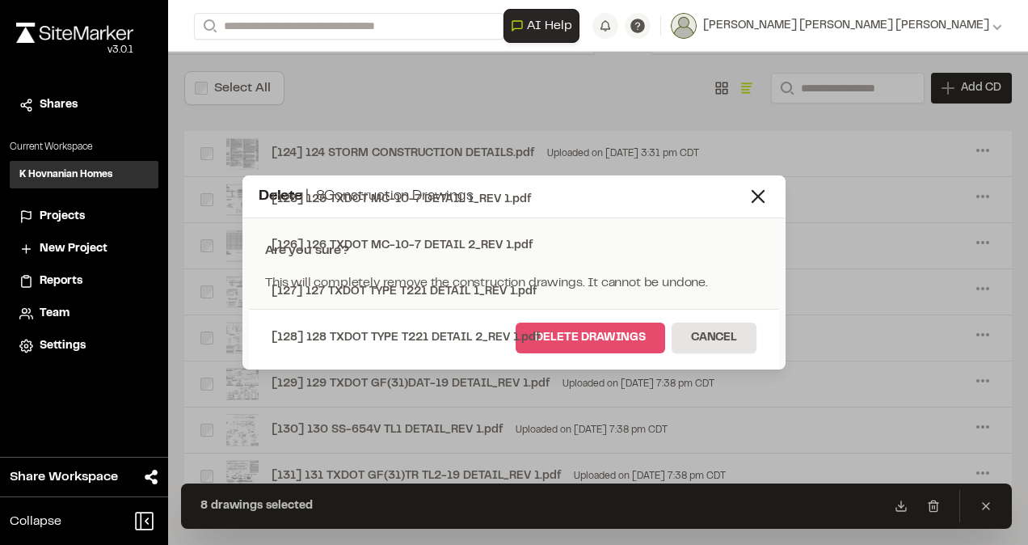
click at [615, 335] on button "Delete Drawings" at bounding box center [590, 337] width 149 height 31
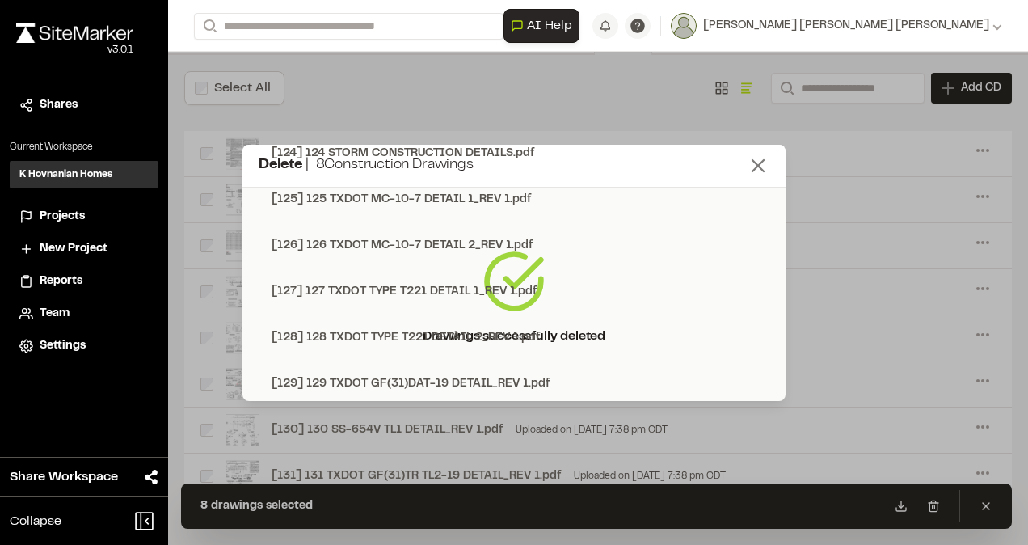
click at [751, 163] on icon at bounding box center [758, 165] width 23 height 23
